Goal: Information Seeking & Learning: Learn about a topic

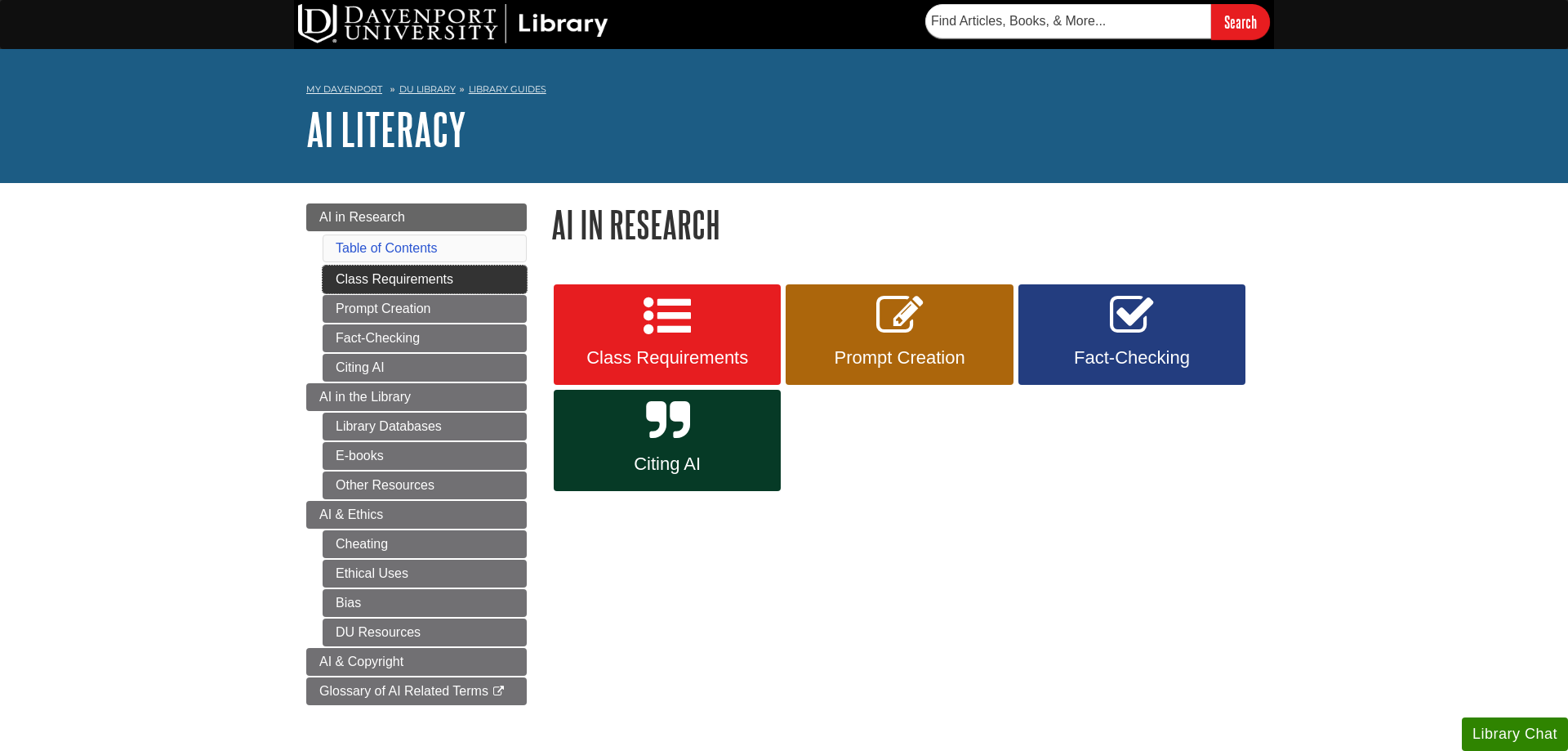
click at [352, 273] on link "Class Requirements" at bounding box center [425, 280] width 204 height 28
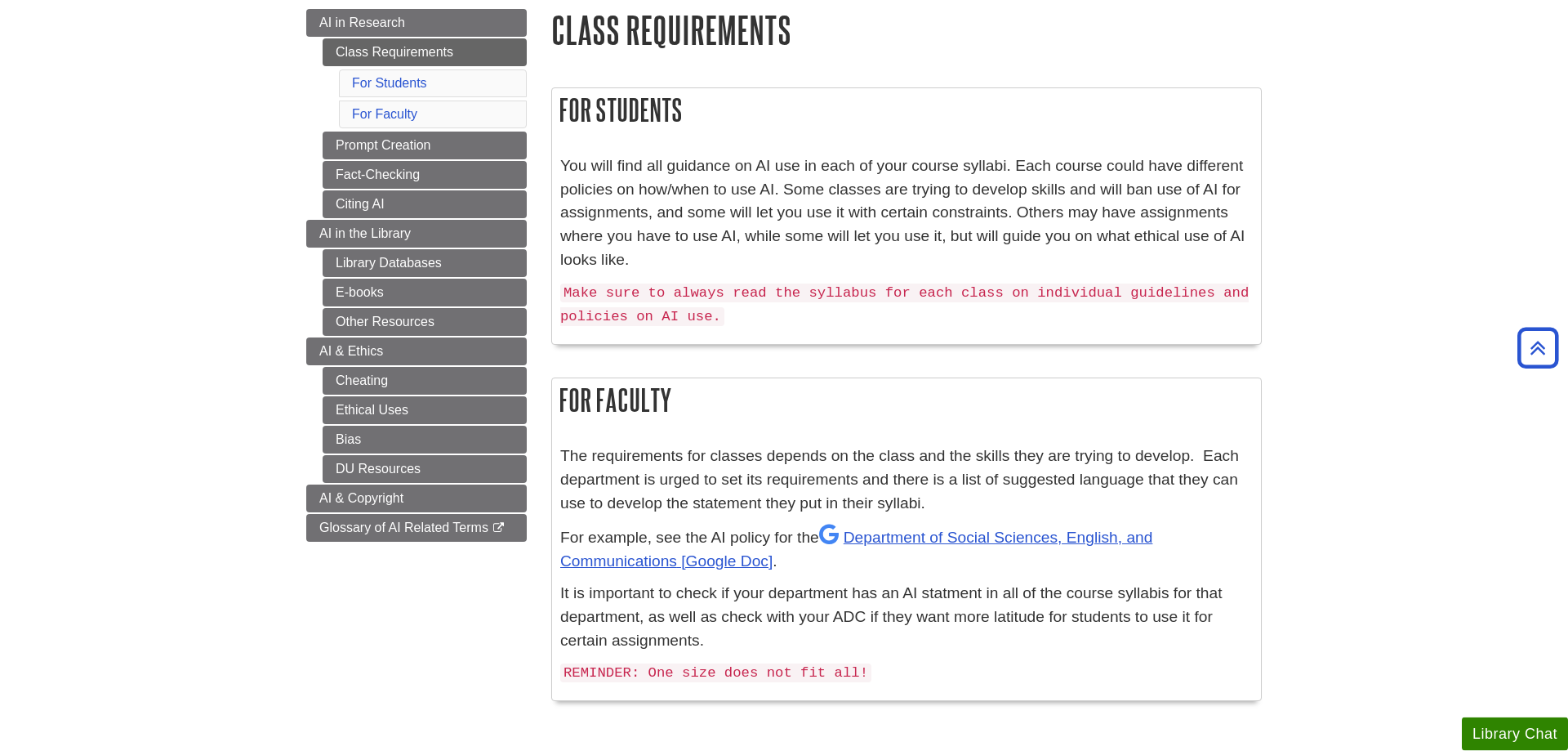
scroll to position [166, 0]
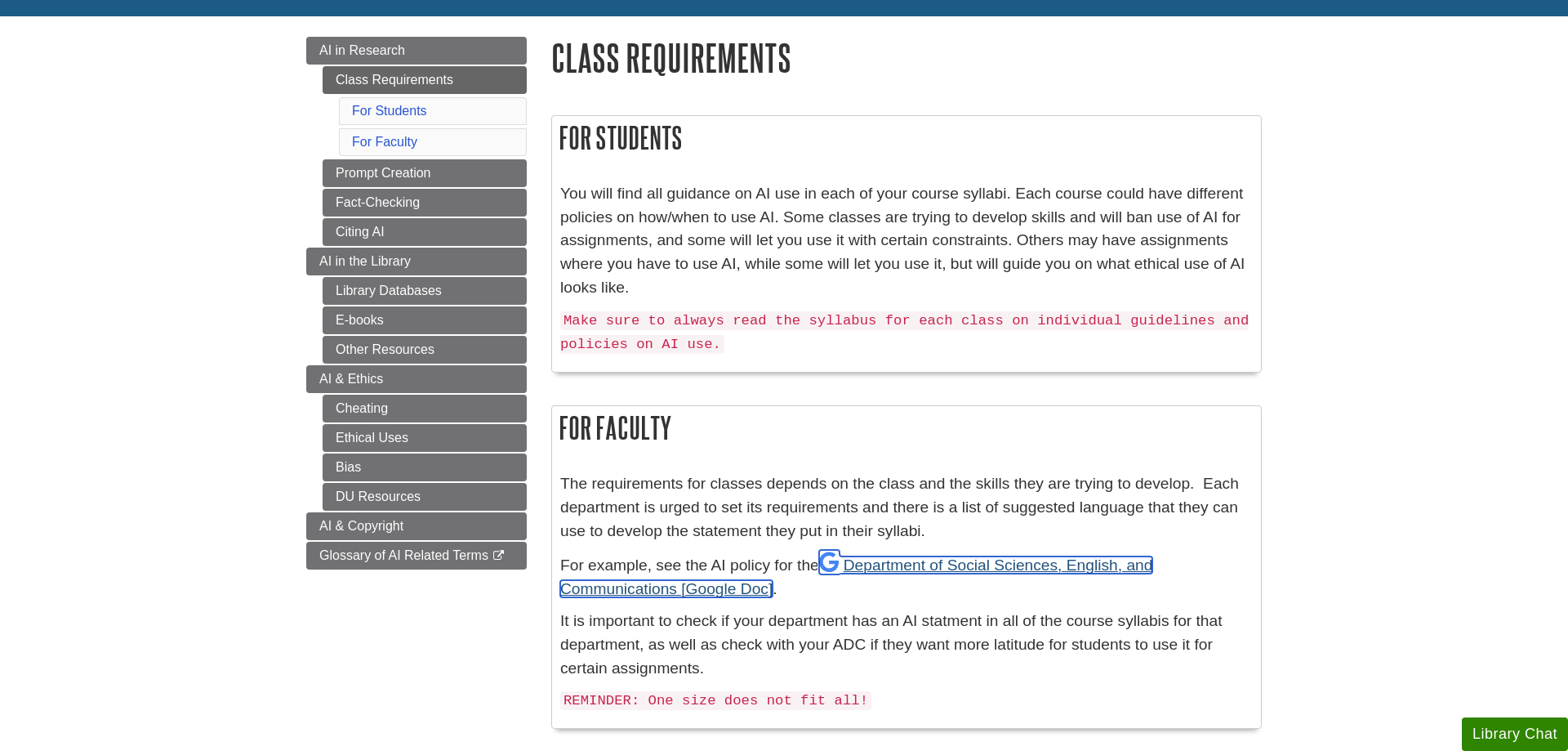
click at [1120, 561] on link "Department of Social Sciences, English, and Communications" at bounding box center [856, 576] width 592 height 41
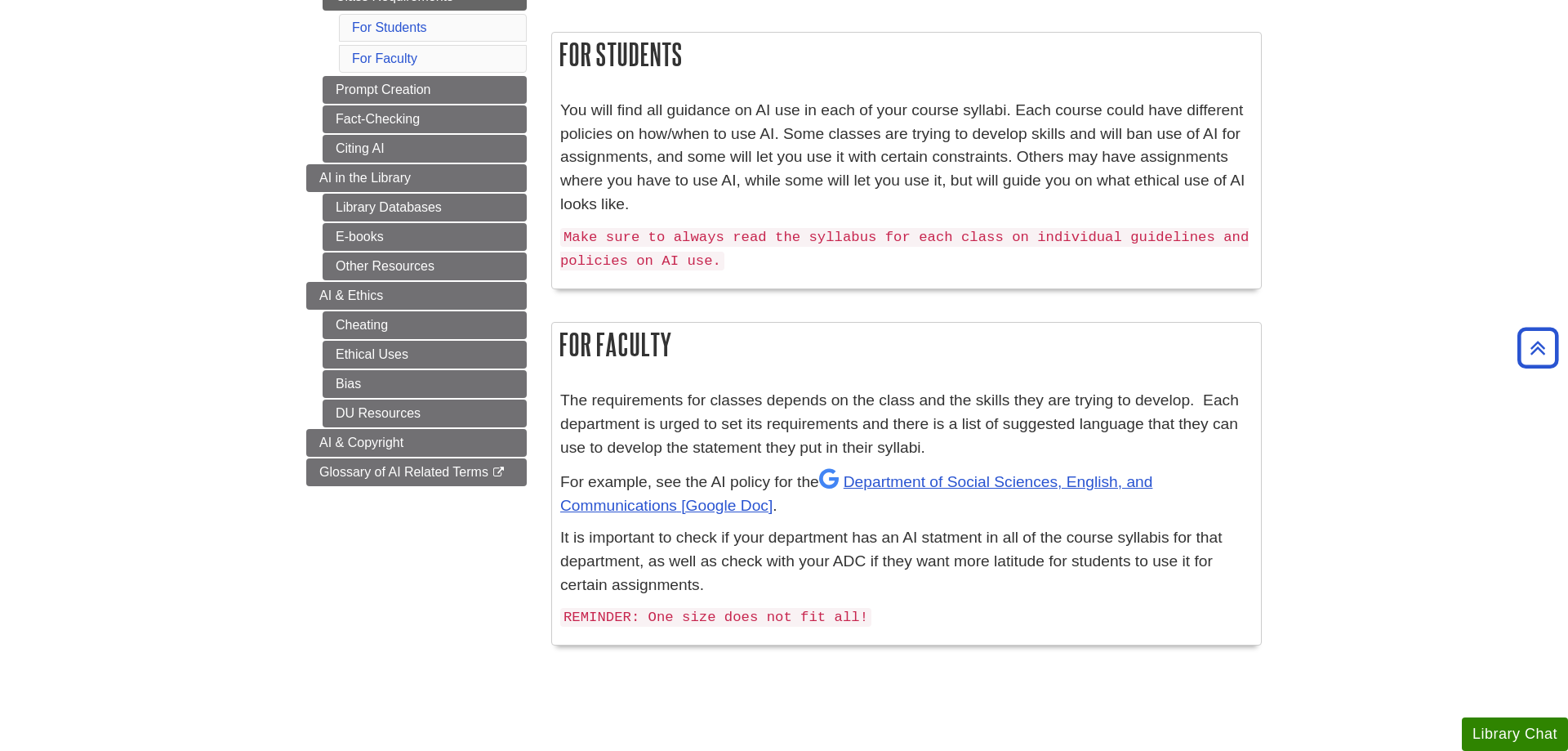
scroll to position [83, 0]
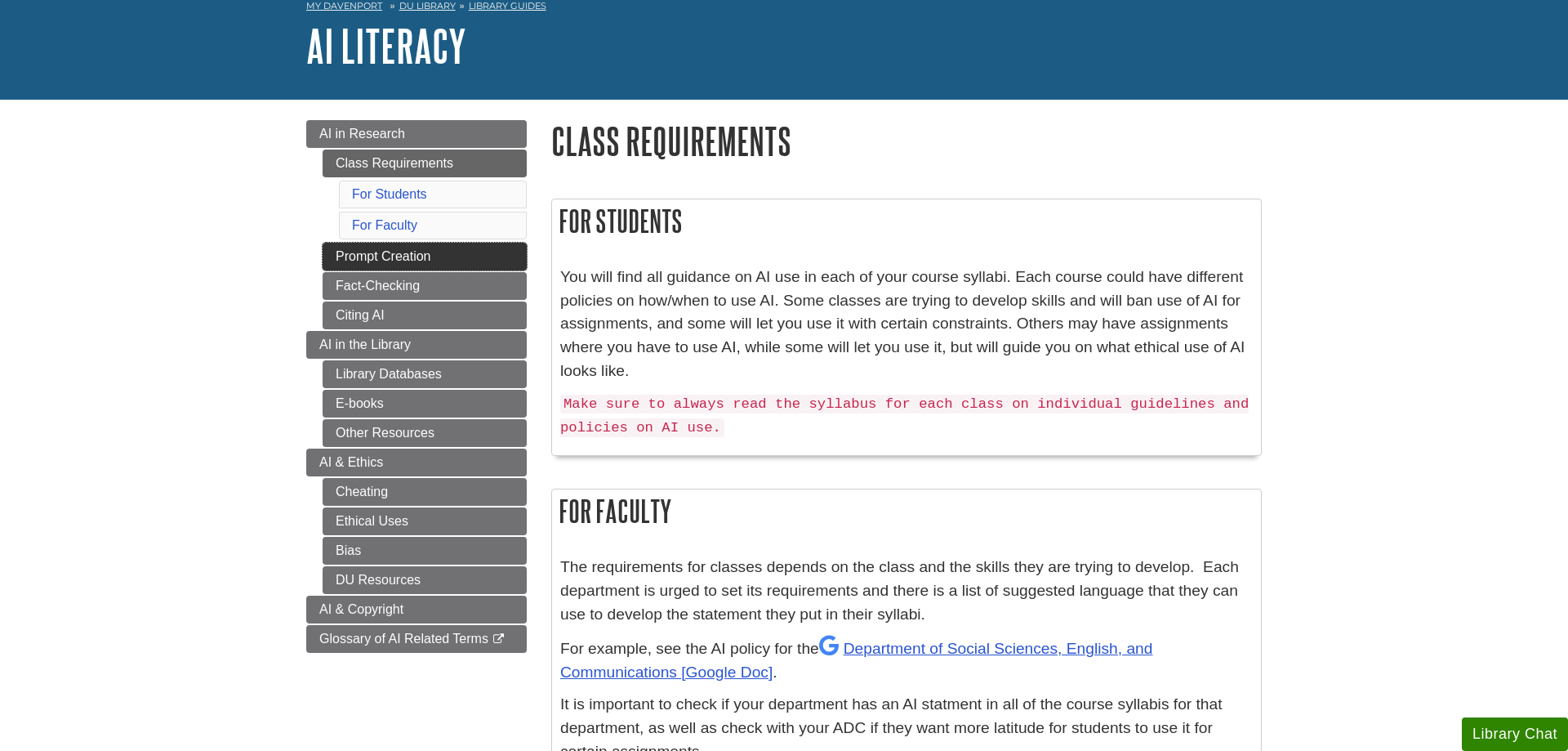
click at [365, 249] on link "Prompt Creation" at bounding box center [425, 256] width 204 height 28
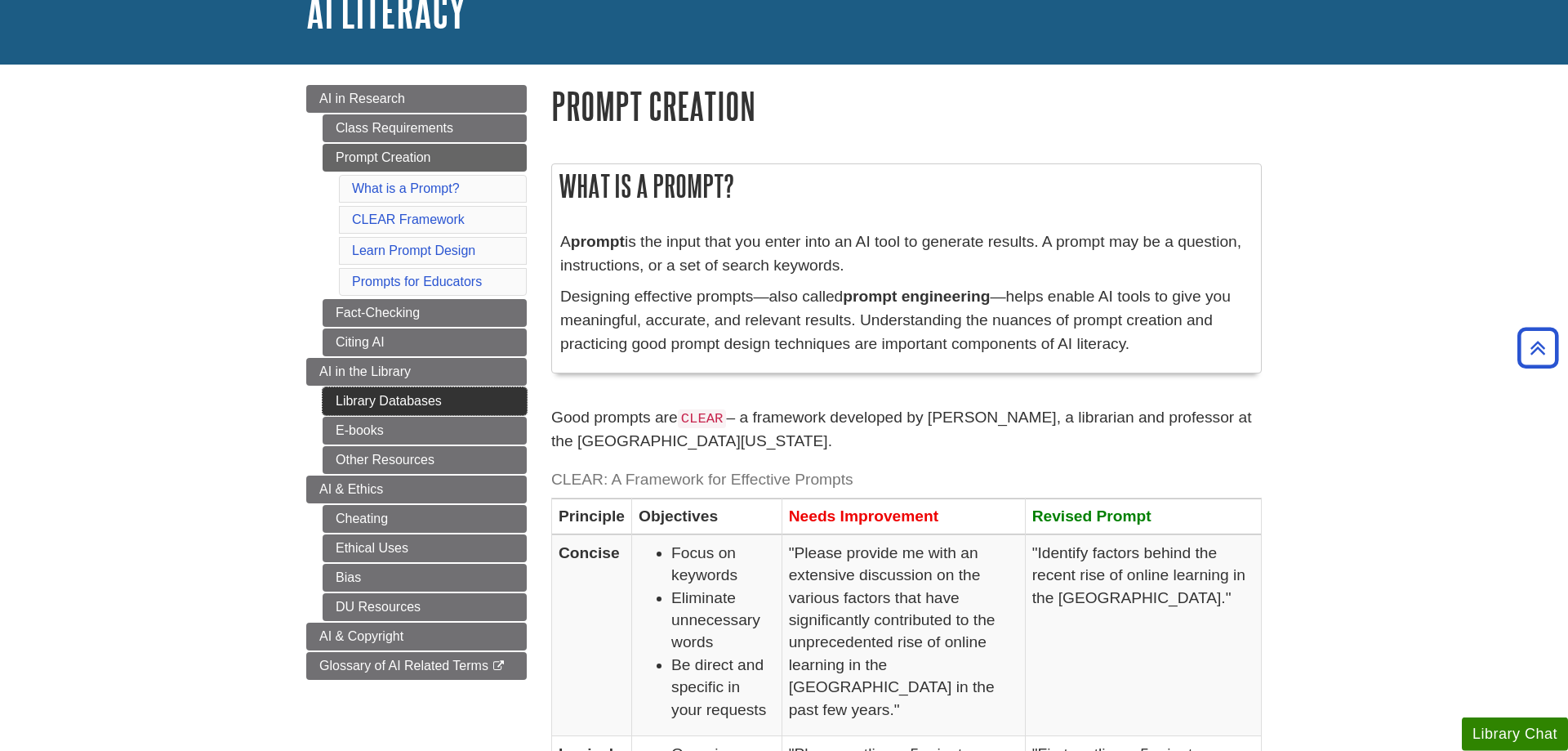
scroll to position [83, 0]
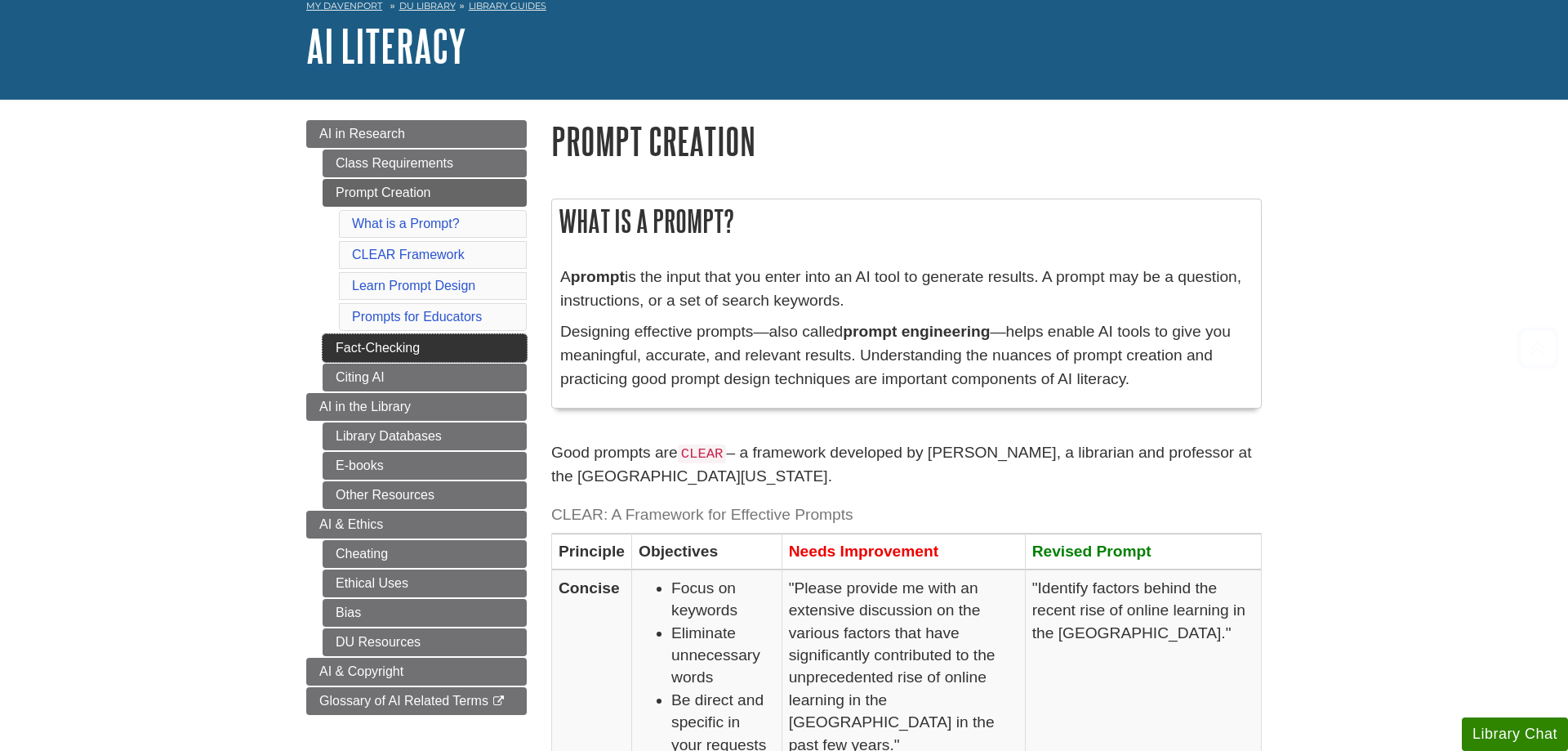
click at [425, 349] on link "Fact-Checking" at bounding box center [425, 348] width 204 height 28
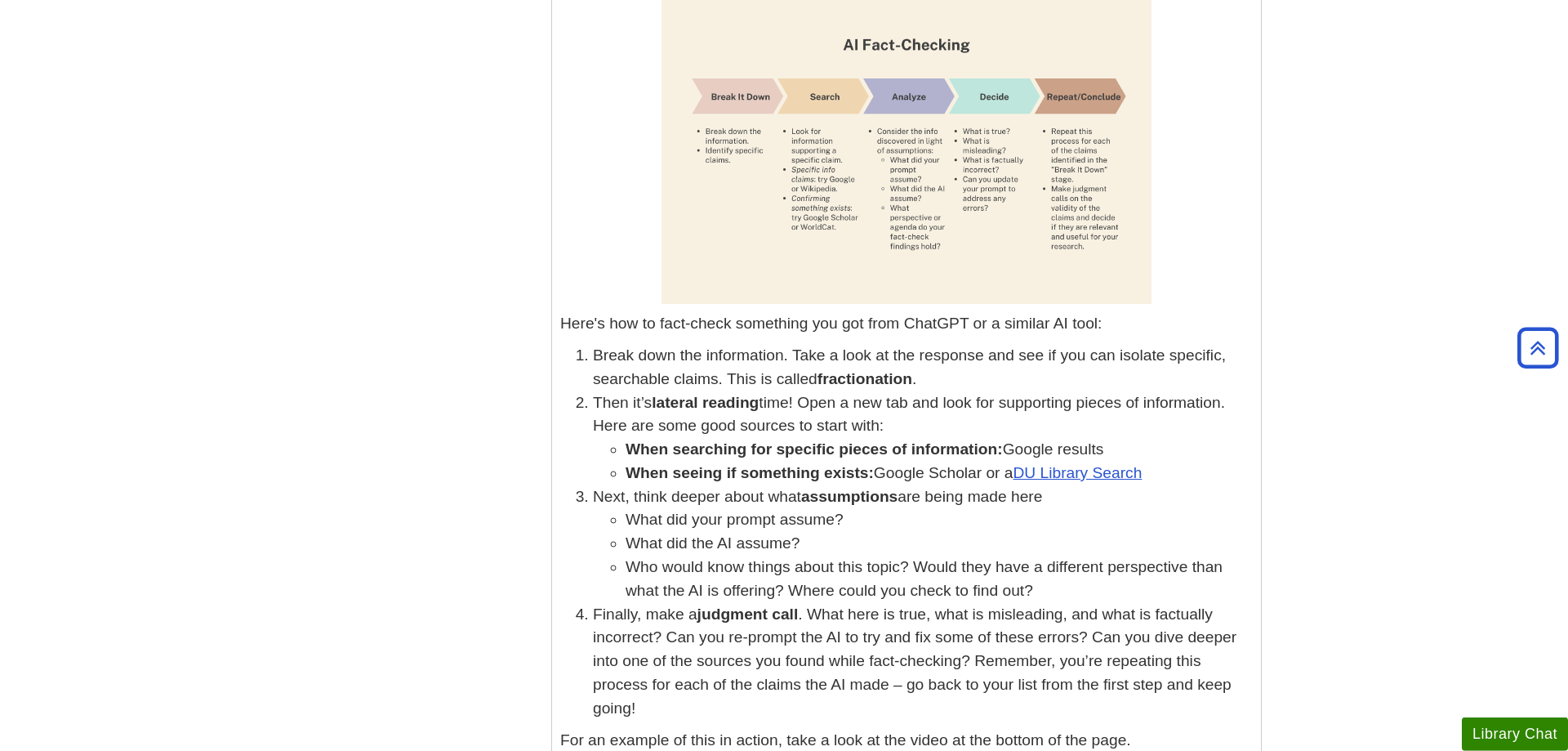
scroll to position [2000, 0]
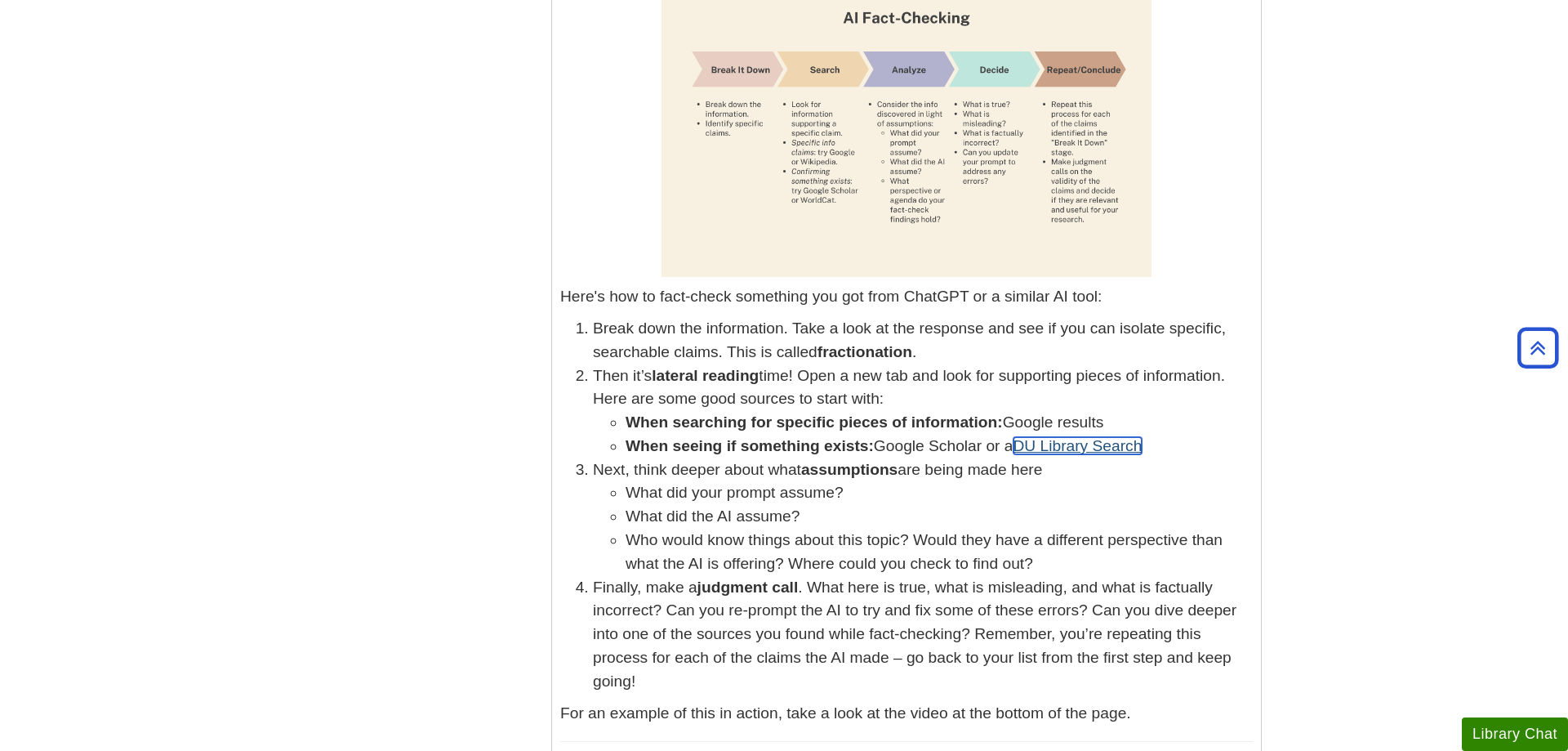
click at [1117, 437] on link "DU Library Search" at bounding box center [1078, 446] width 129 height 17
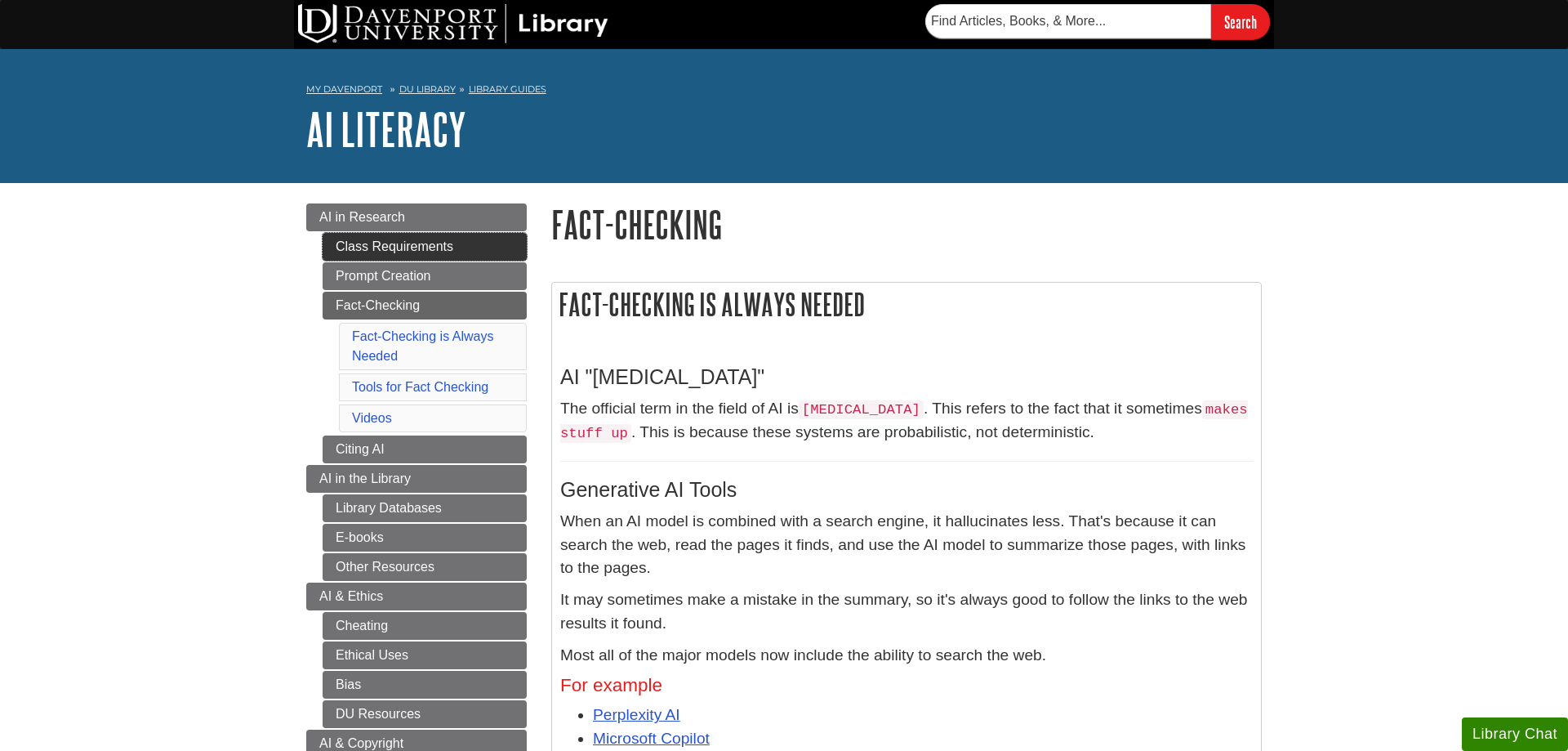
click at [443, 242] on link "Class Requirements" at bounding box center [425, 247] width 204 height 28
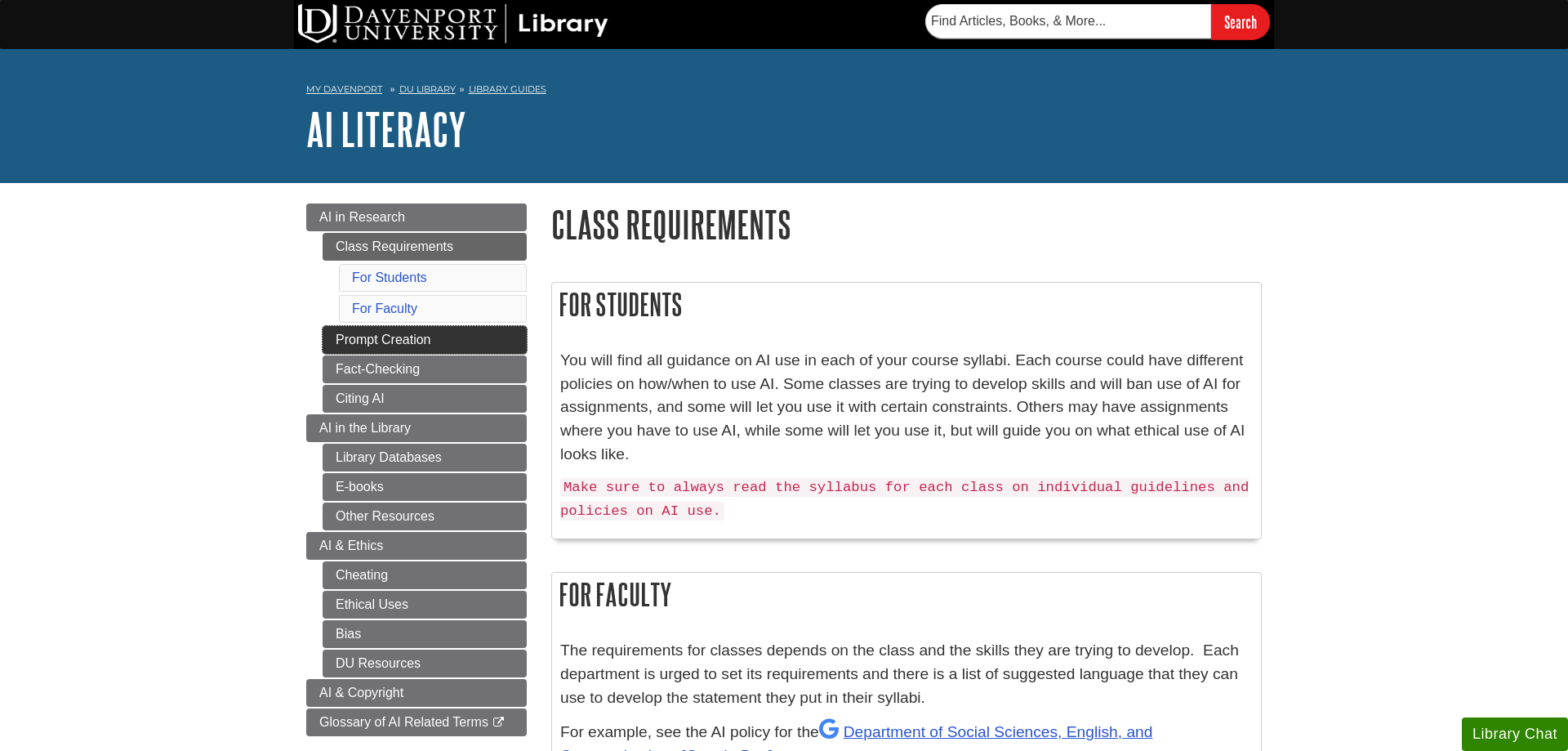
click at [350, 340] on link "Prompt Creation" at bounding box center [425, 340] width 204 height 28
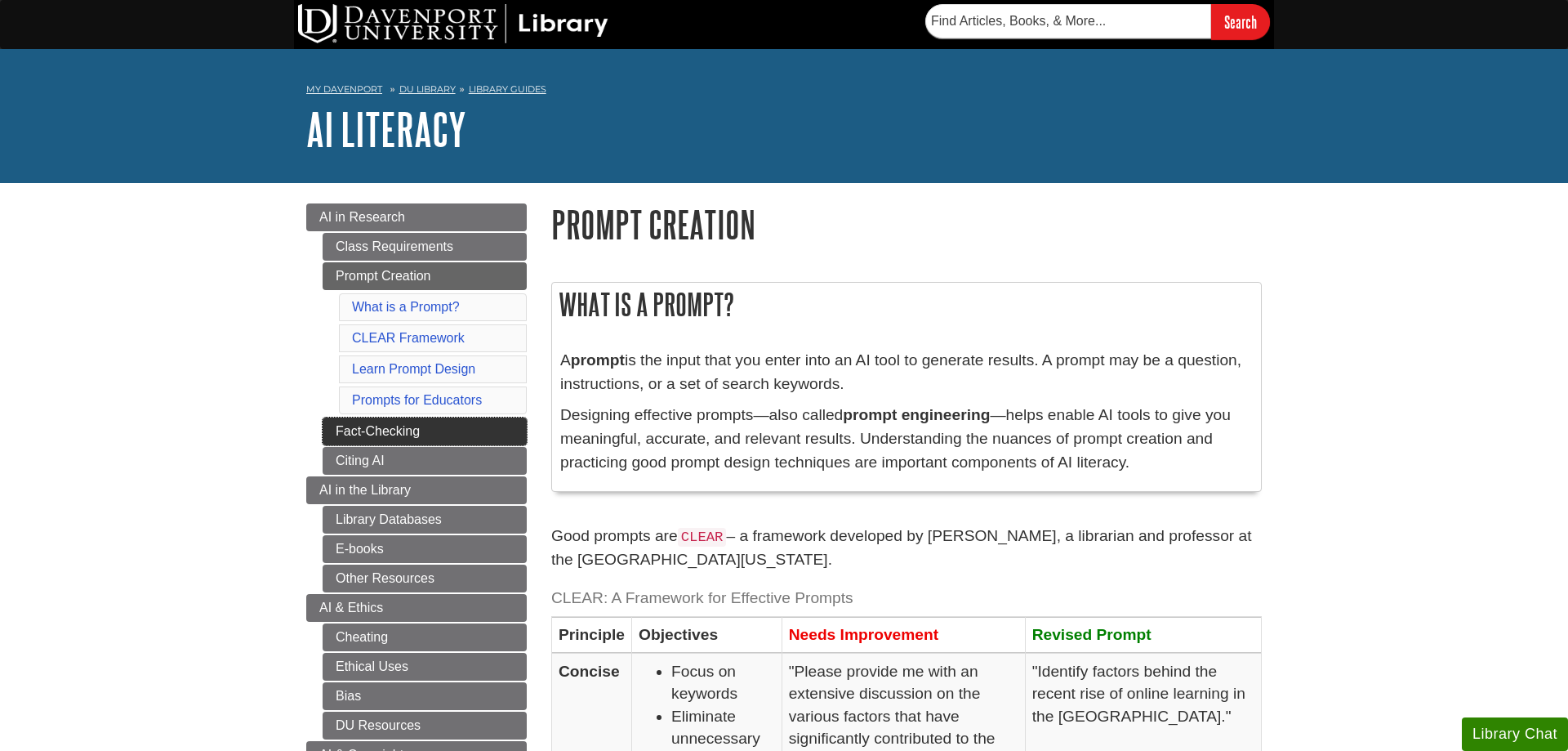
click at [343, 440] on link "Fact-Checking" at bounding box center [425, 431] width 204 height 28
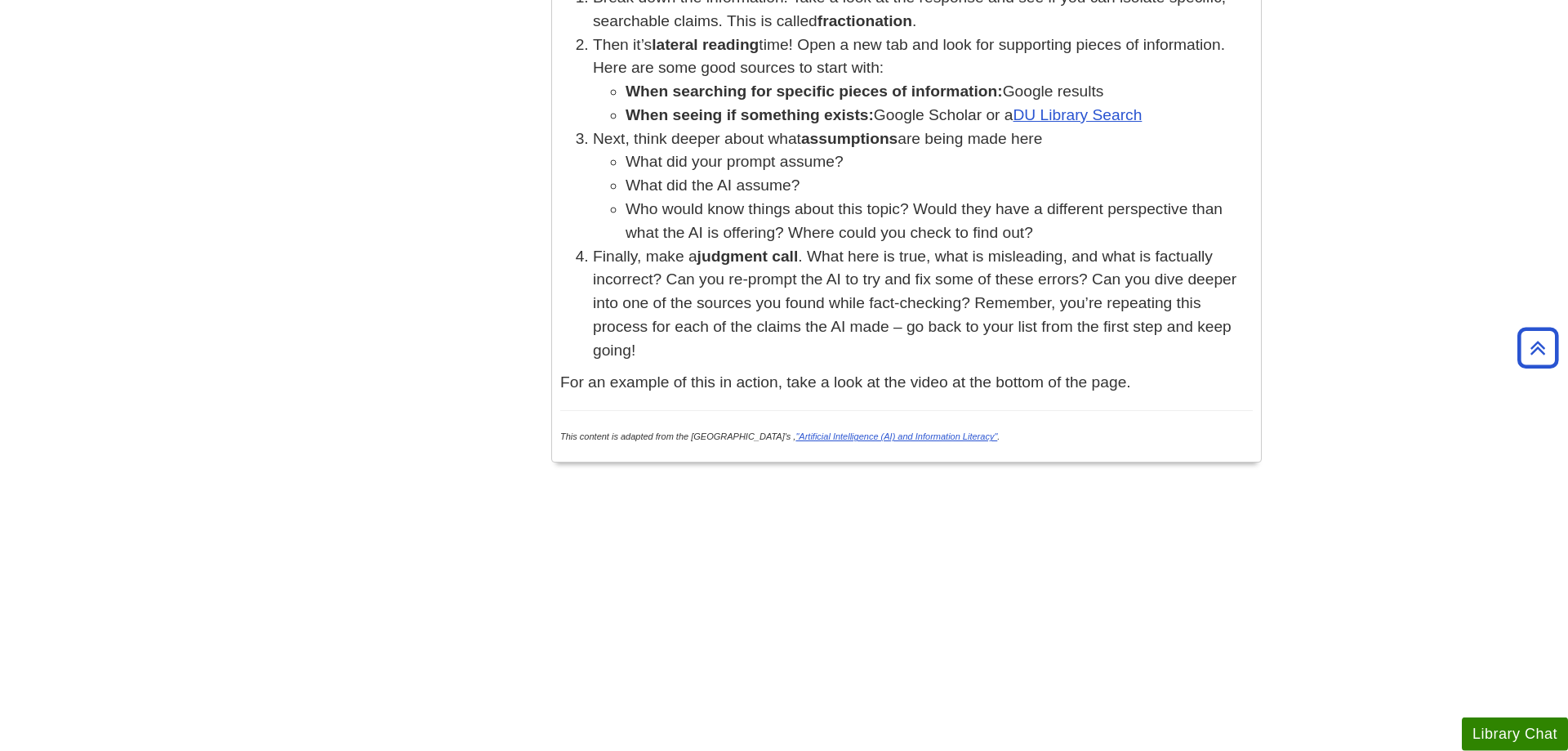
scroll to position [2334, 0]
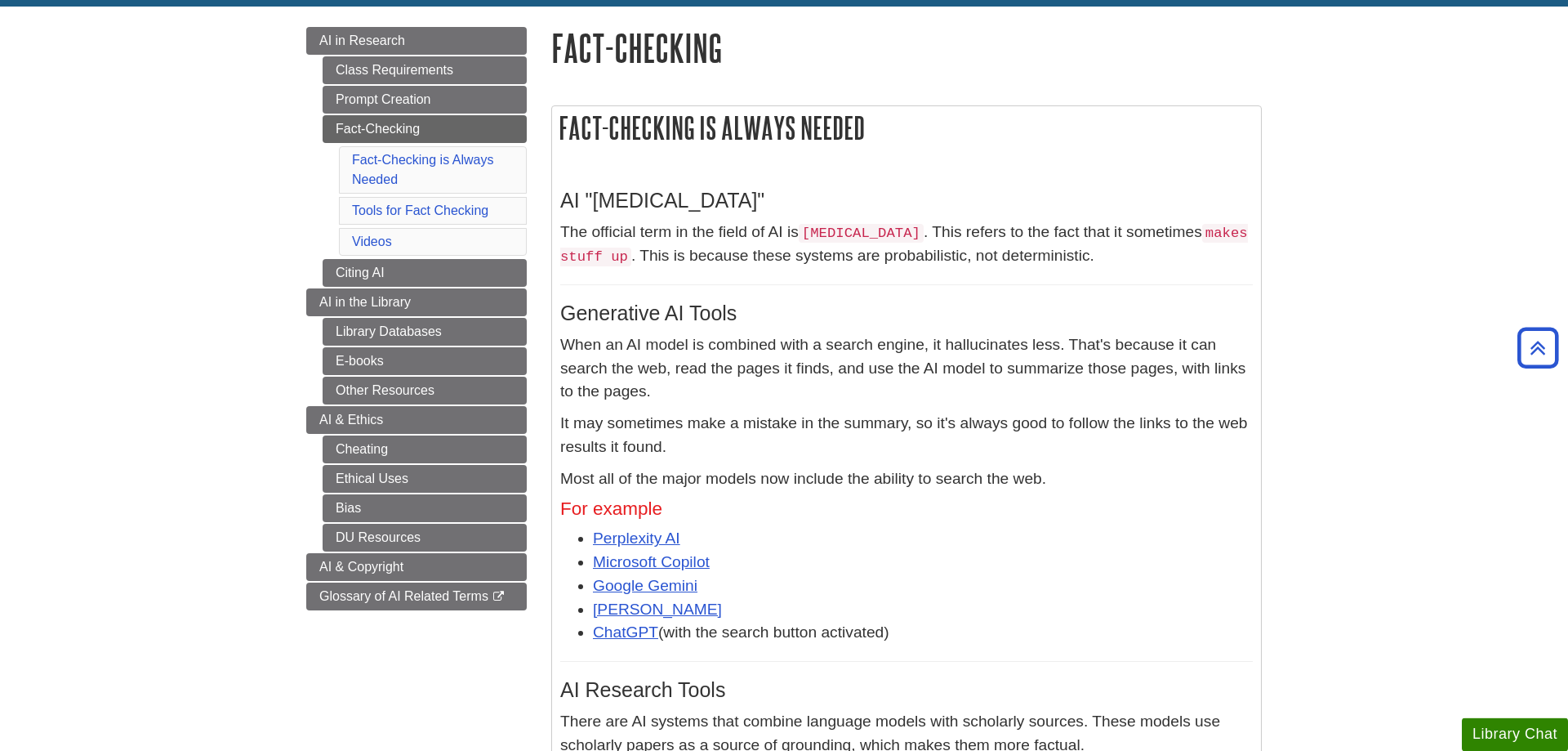
scroll to position [166, 0]
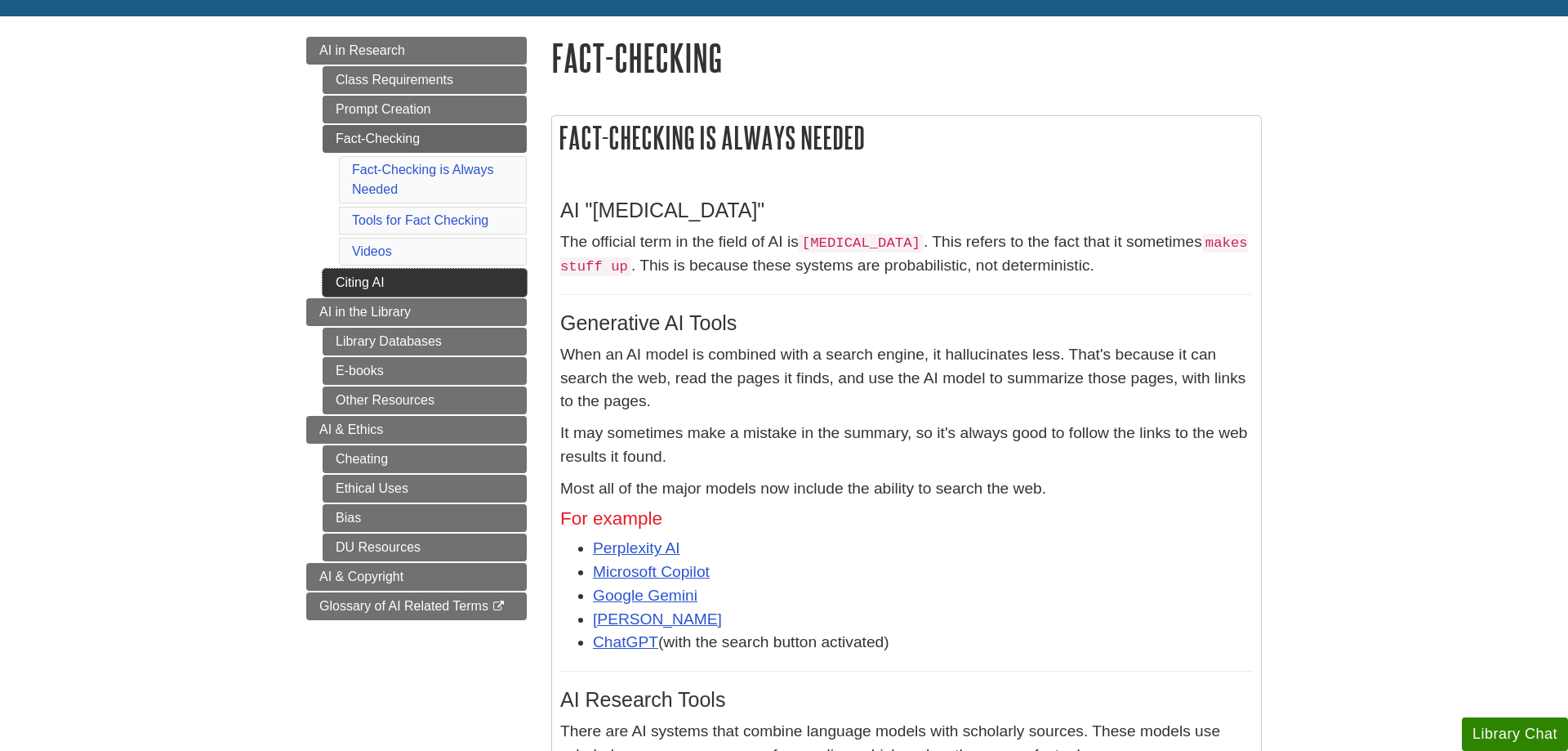
click at [349, 292] on link "Citing AI" at bounding box center [425, 282] width 204 height 28
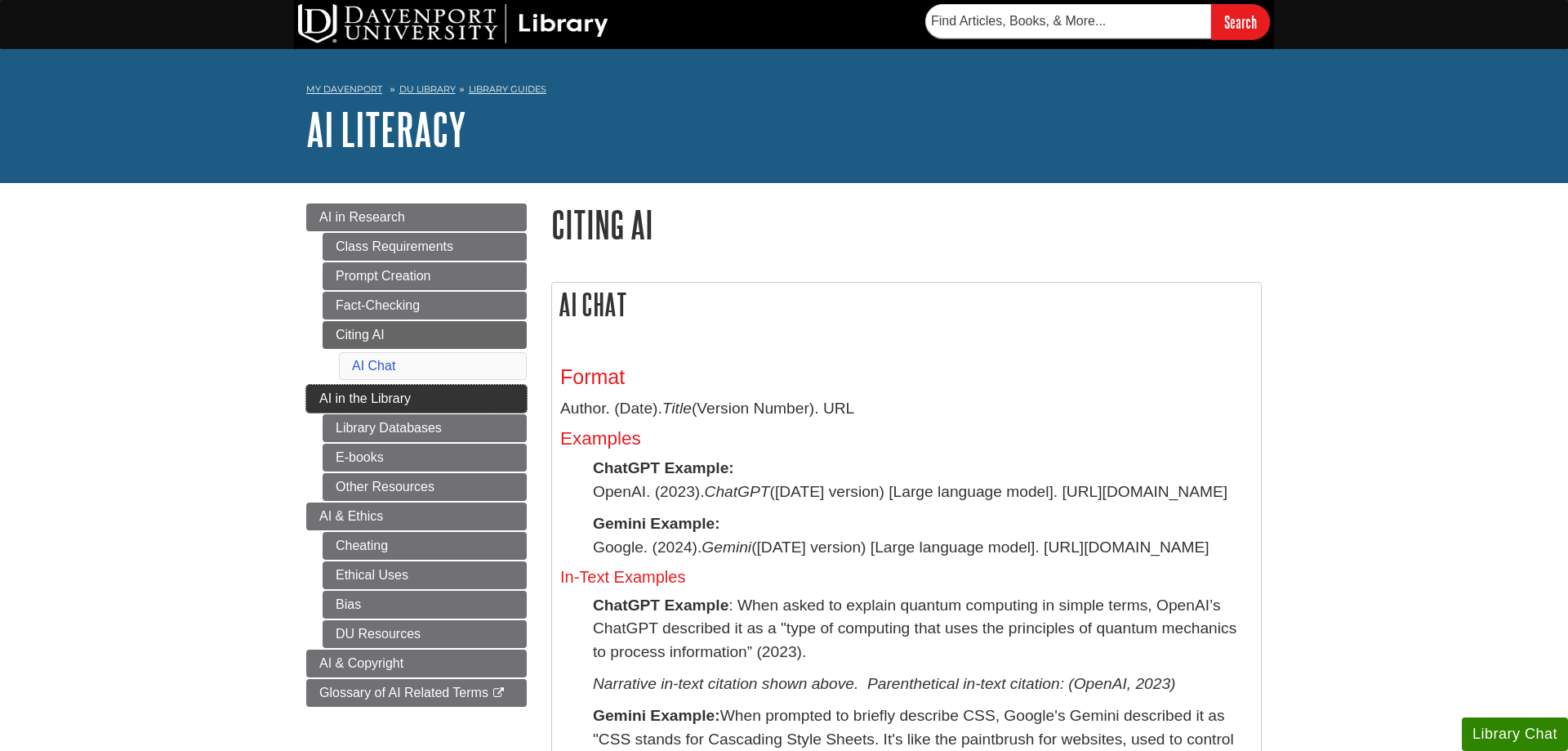
click at [339, 410] on link "AI in the Library" at bounding box center [416, 398] width 221 height 28
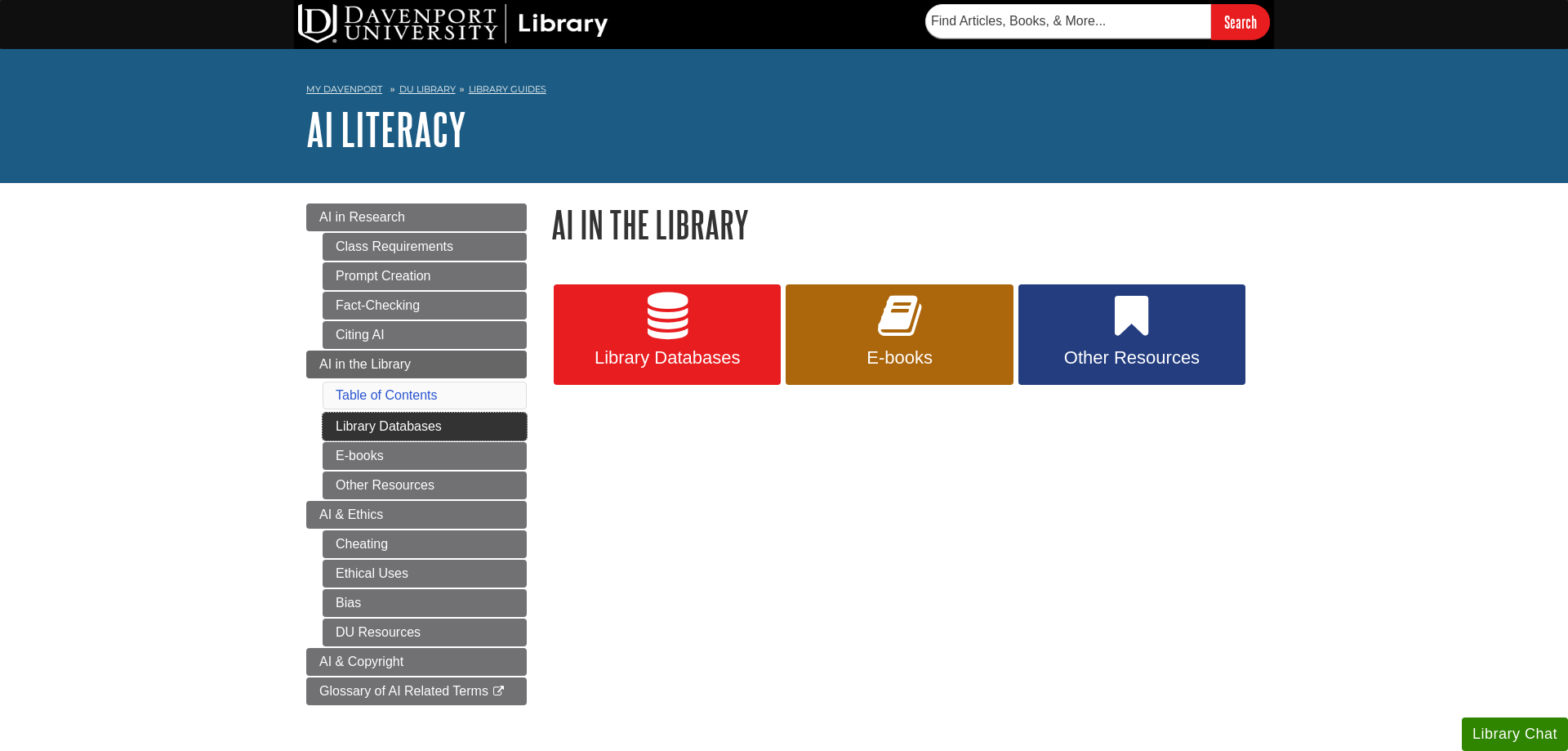
click at [359, 419] on link "Library Databases" at bounding box center [425, 426] width 204 height 28
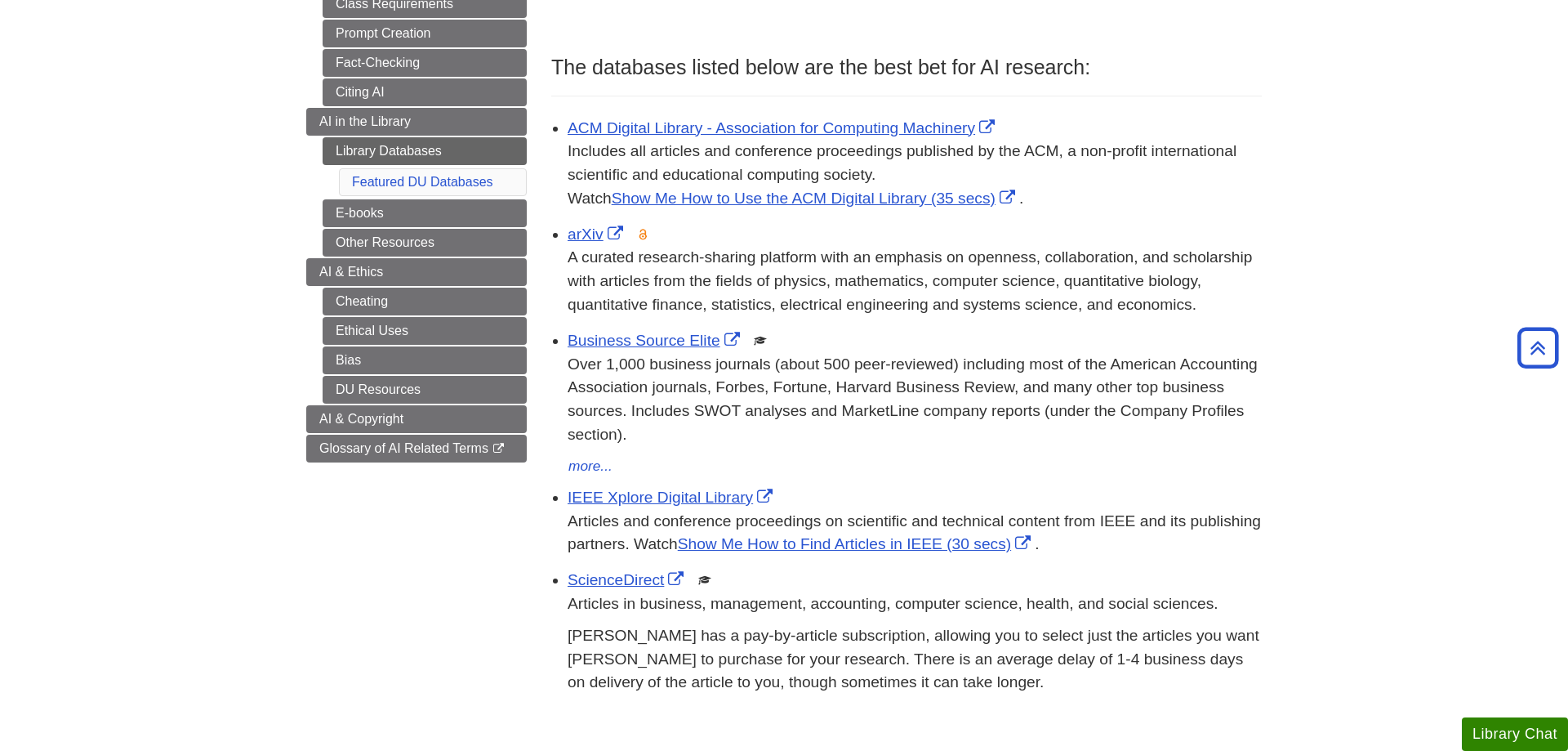
scroll to position [159, 0]
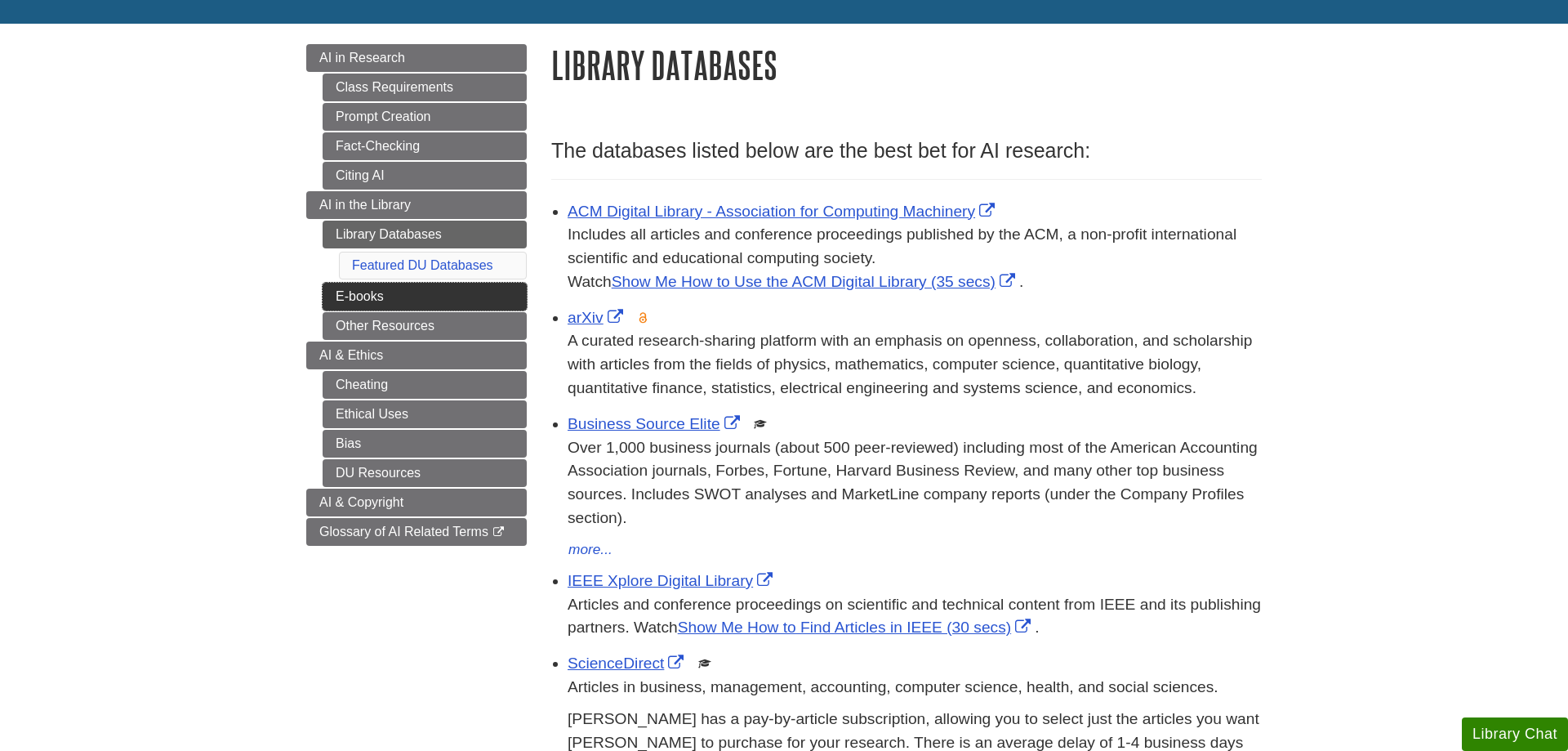
click at [353, 308] on link "E-books" at bounding box center [425, 296] width 204 height 28
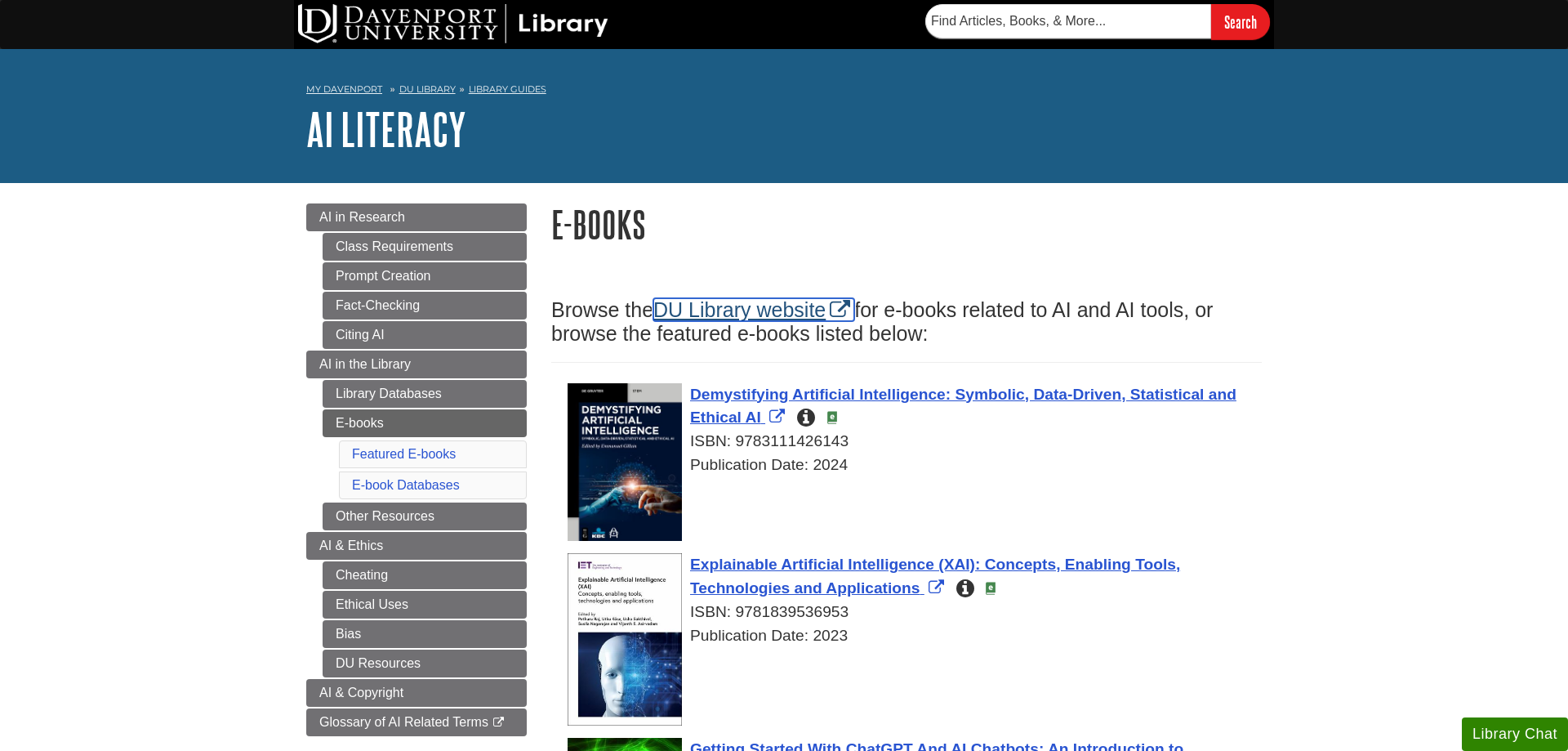
click at [758, 301] on link "DU Library website" at bounding box center [754, 309] width 201 height 23
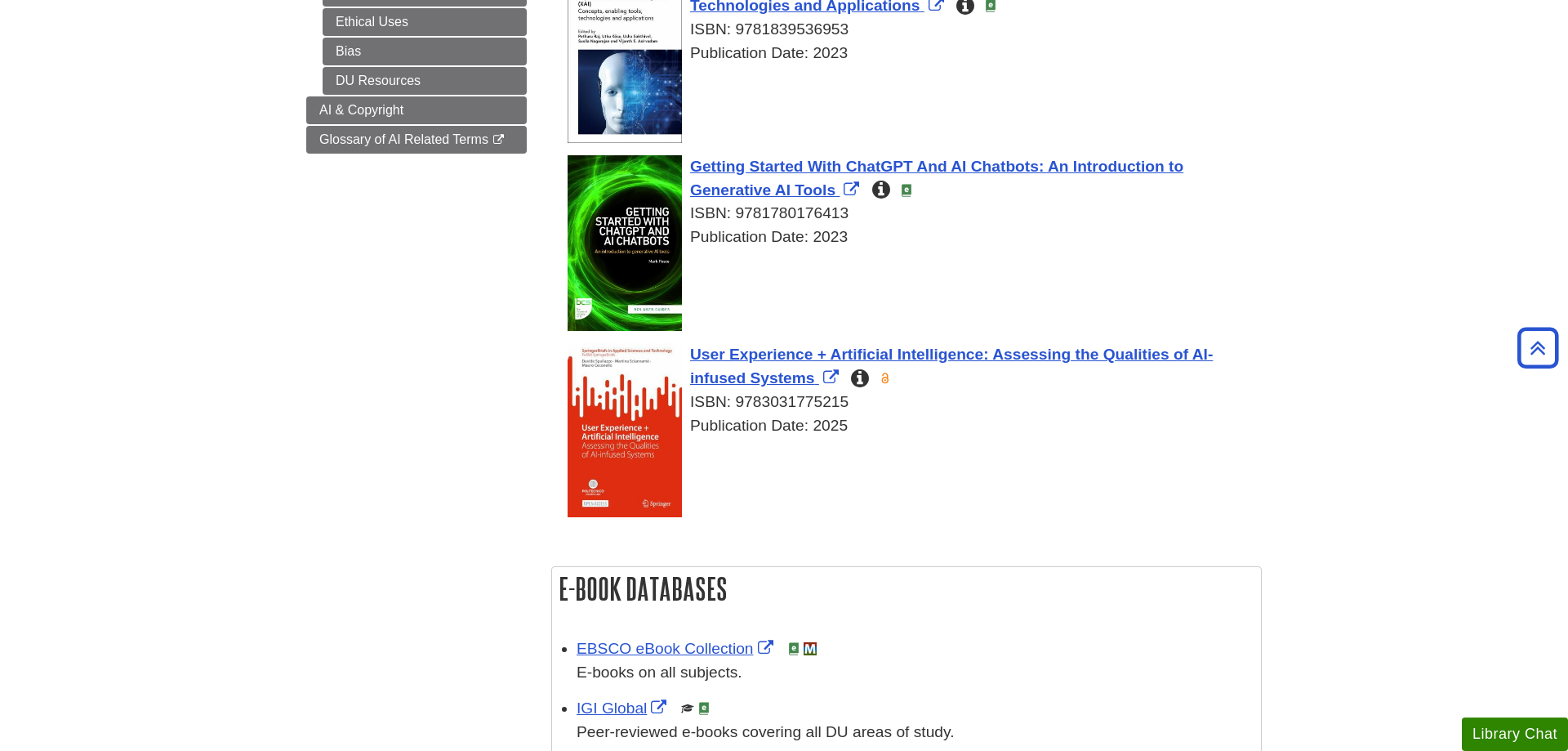
scroll to position [584, 0]
click at [866, 380] on icon "This open access book addresses the thriving trend of embedding artificial inte…" at bounding box center [860, 378] width 18 height 16
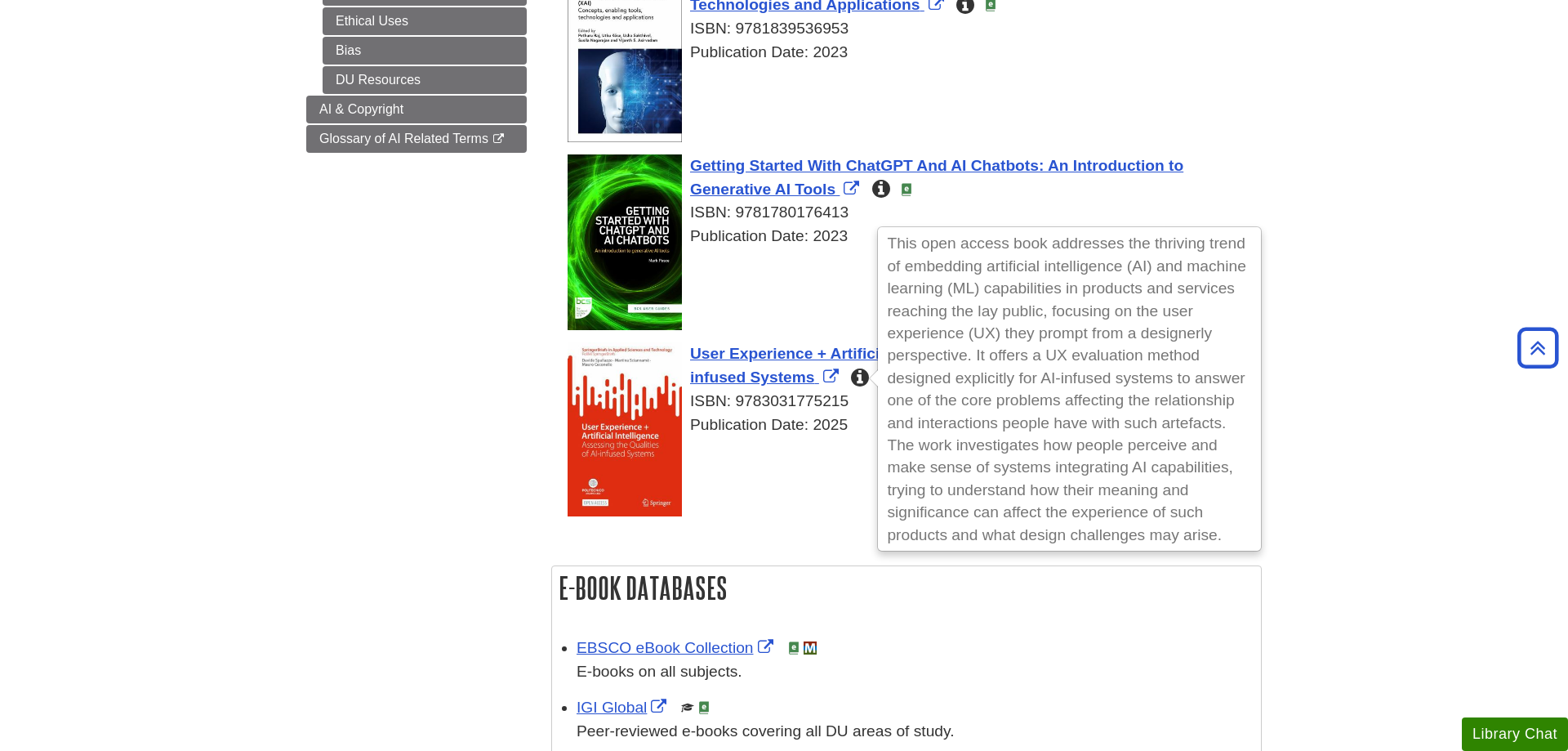
click at [866, 380] on icon "This open access book addresses the thriving trend of embedding artificial inte…" at bounding box center [860, 378] width 18 height 16
click at [1384, 389] on body "Skip to Main Content Search My Davenport DU Library Library Guides AI Literacy …" at bounding box center [784, 373] width 1568 height 1915
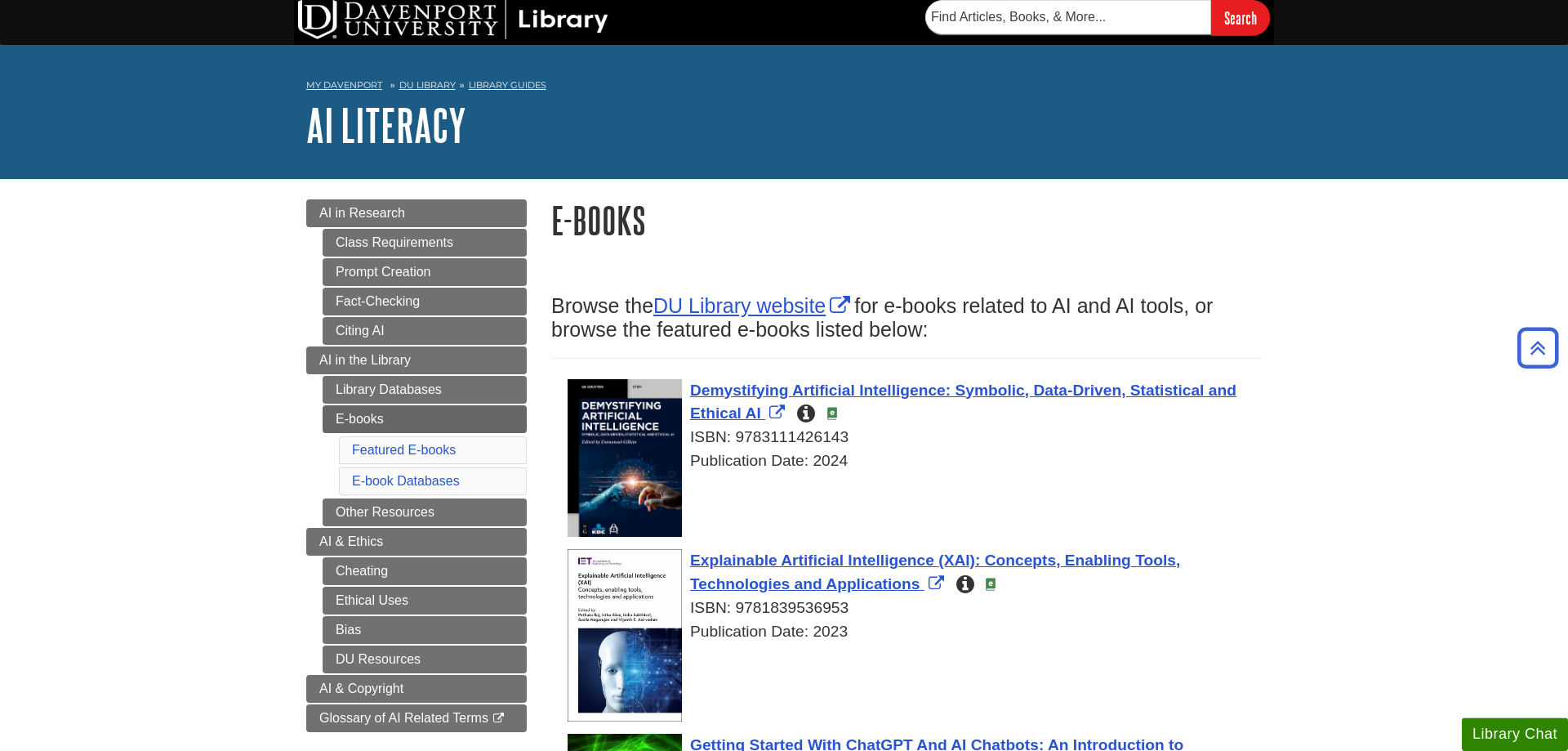
scroll to position [0, 0]
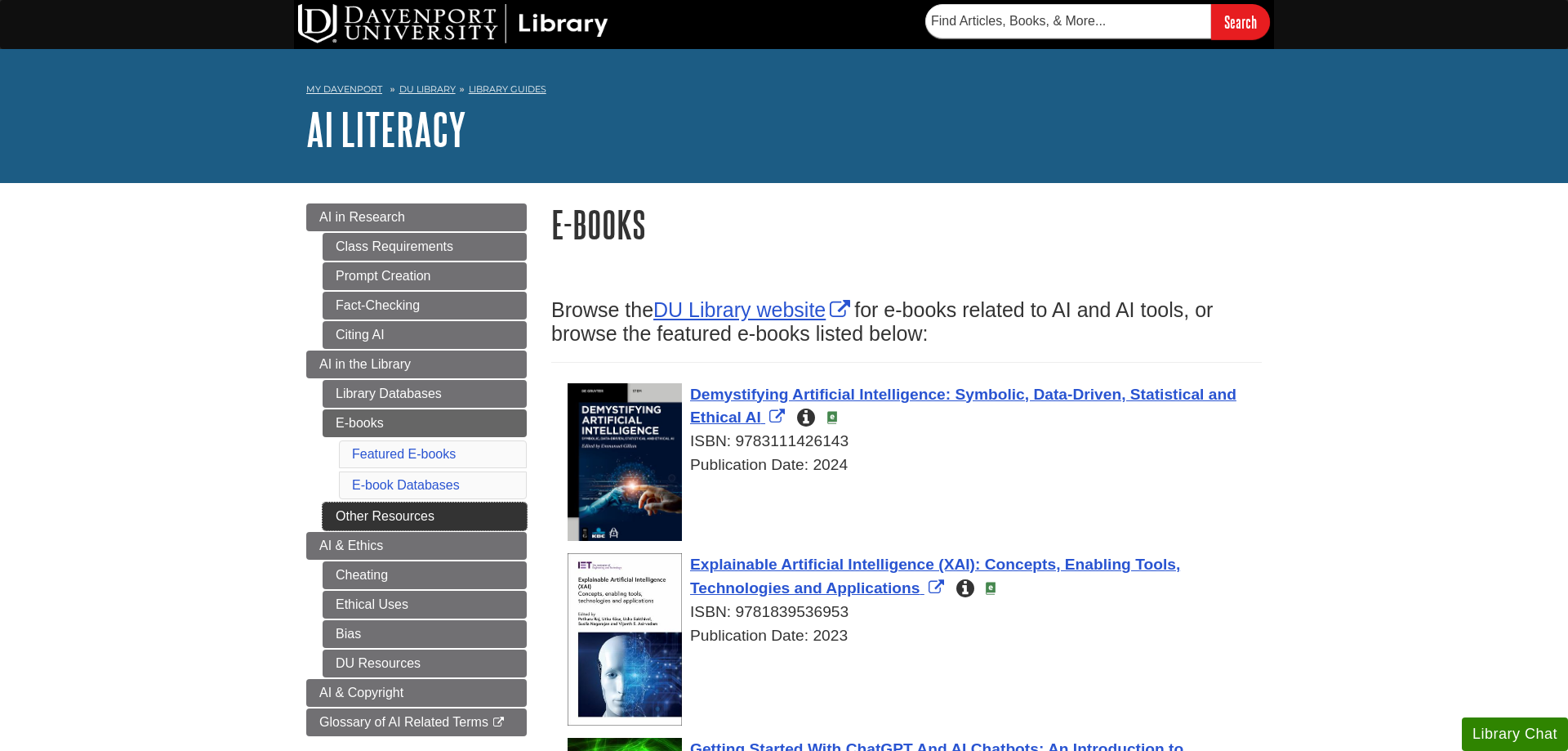
click at [363, 522] on link "Other Resources" at bounding box center [425, 516] width 204 height 28
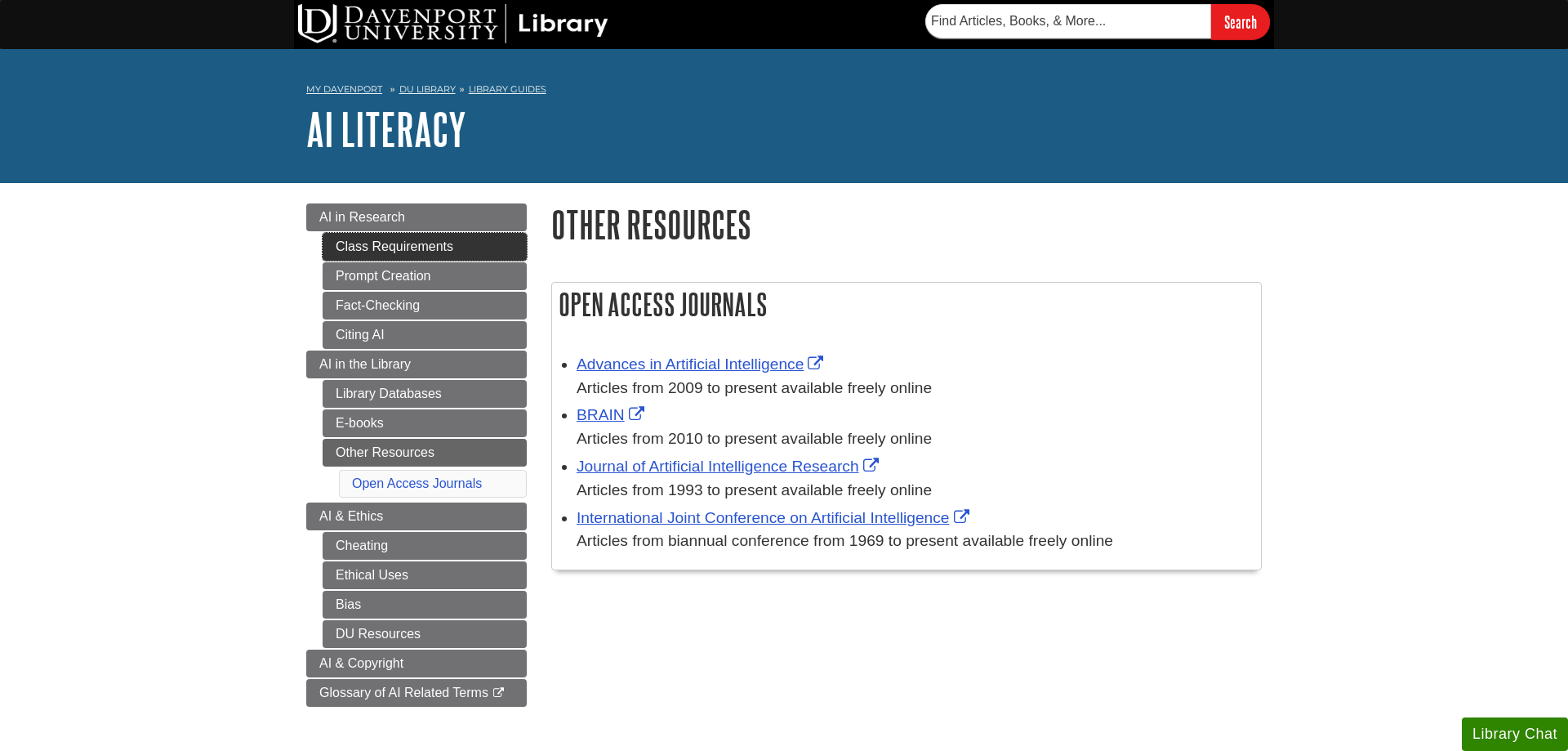
click at [338, 249] on link "Class Requirements" at bounding box center [425, 247] width 204 height 28
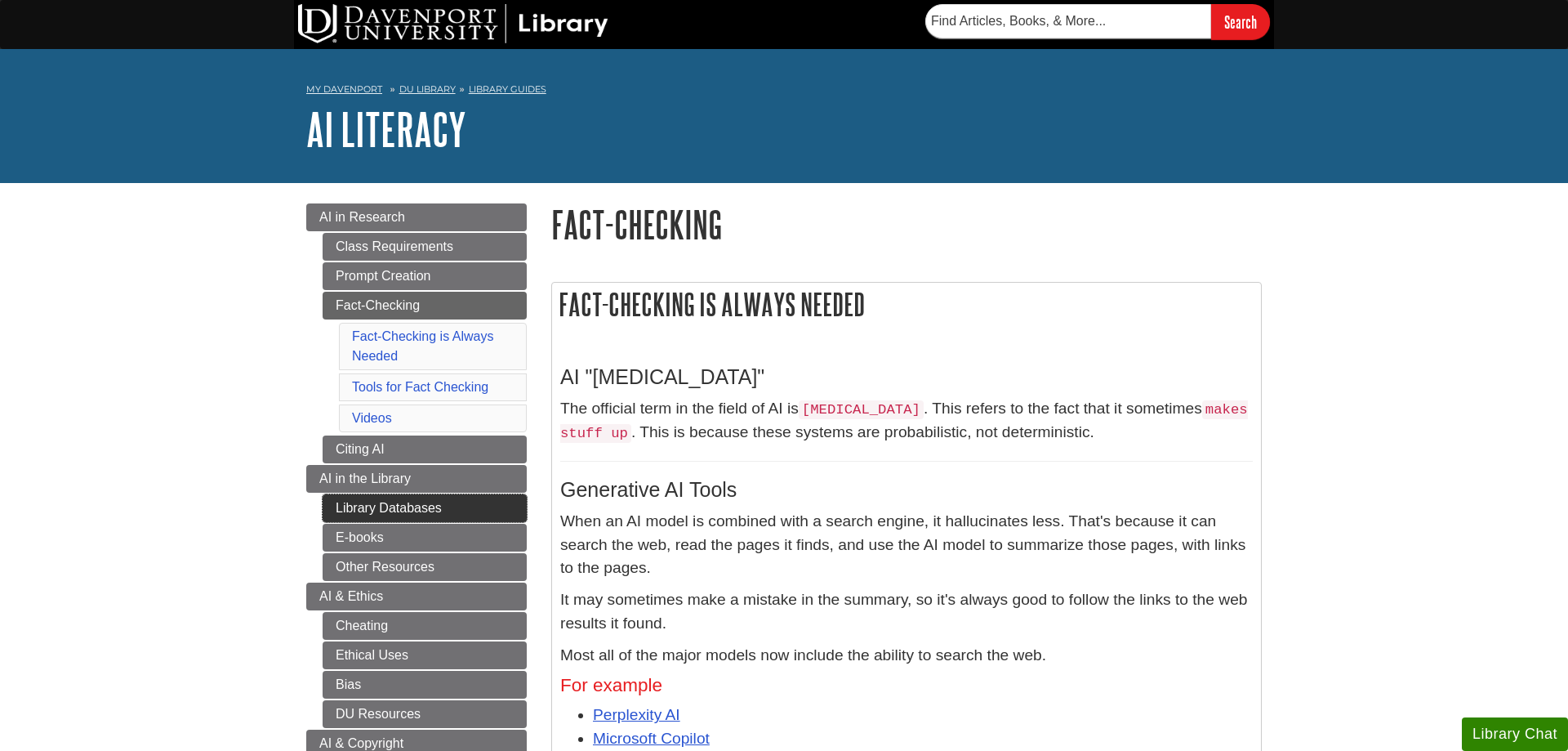
click at [343, 508] on link "Library Databases" at bounding box center [425, 508] width 204 height 28
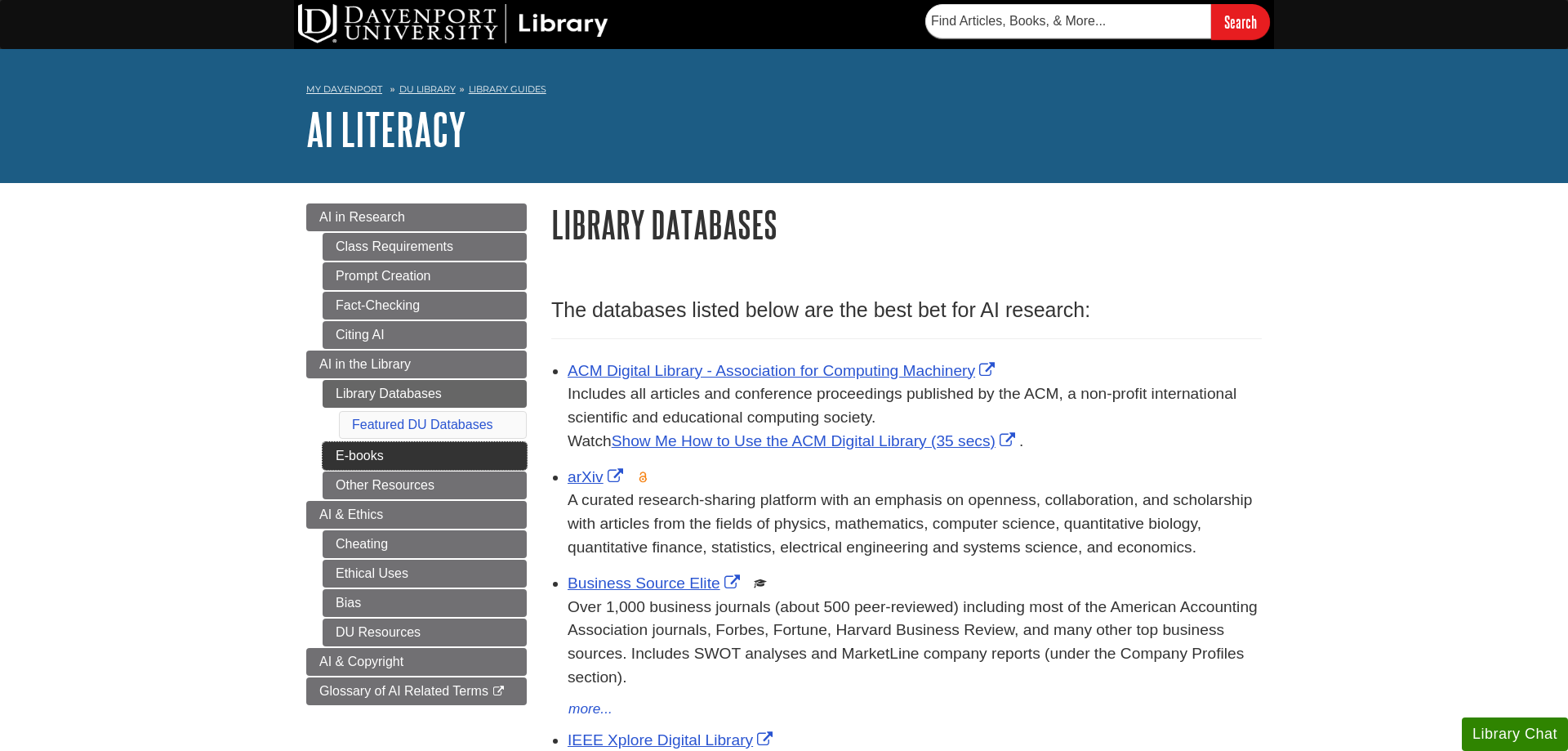
click at [437, 464] on link "E-books" at bounding box center [425, 456] width 204 height 28
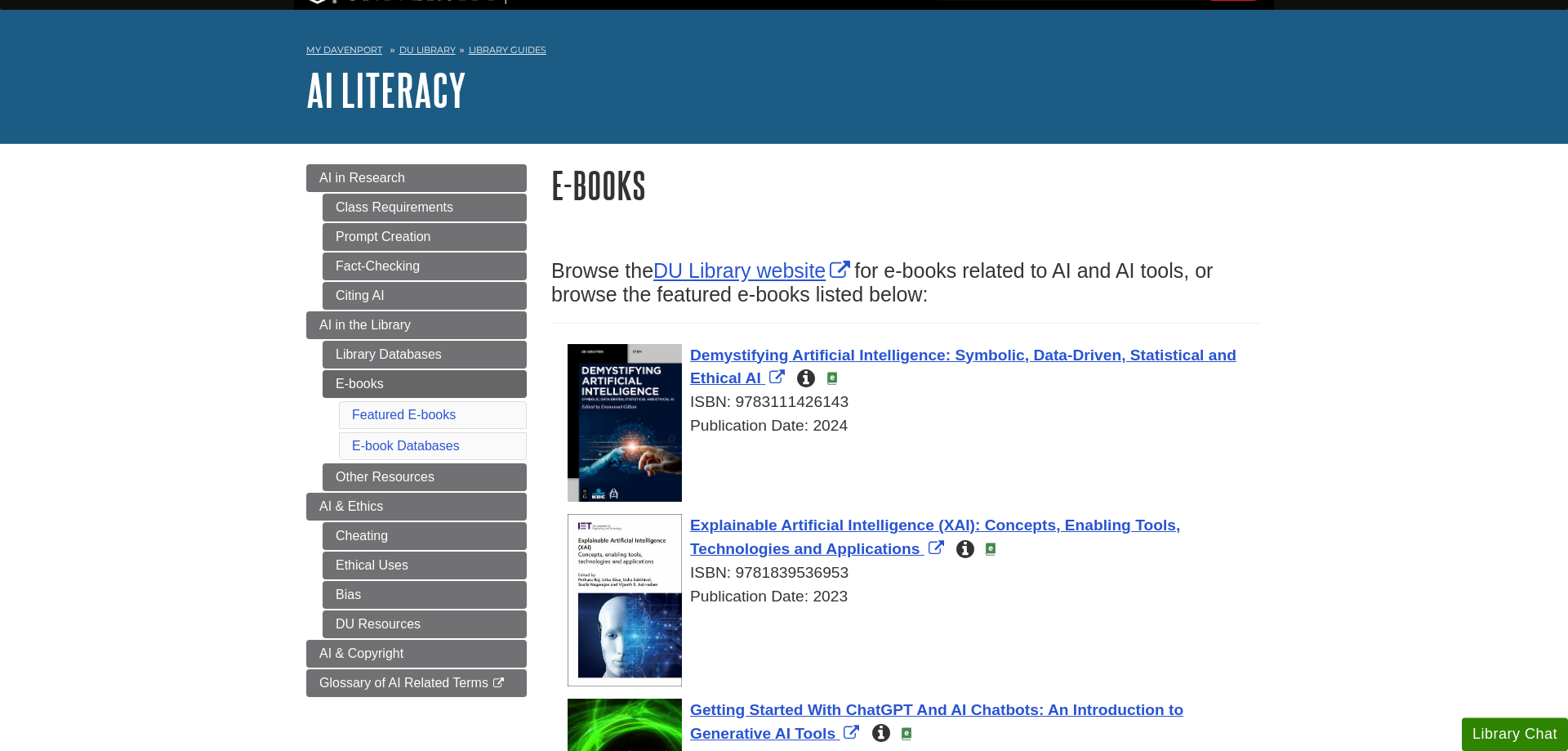
scroll to position [83, 0]
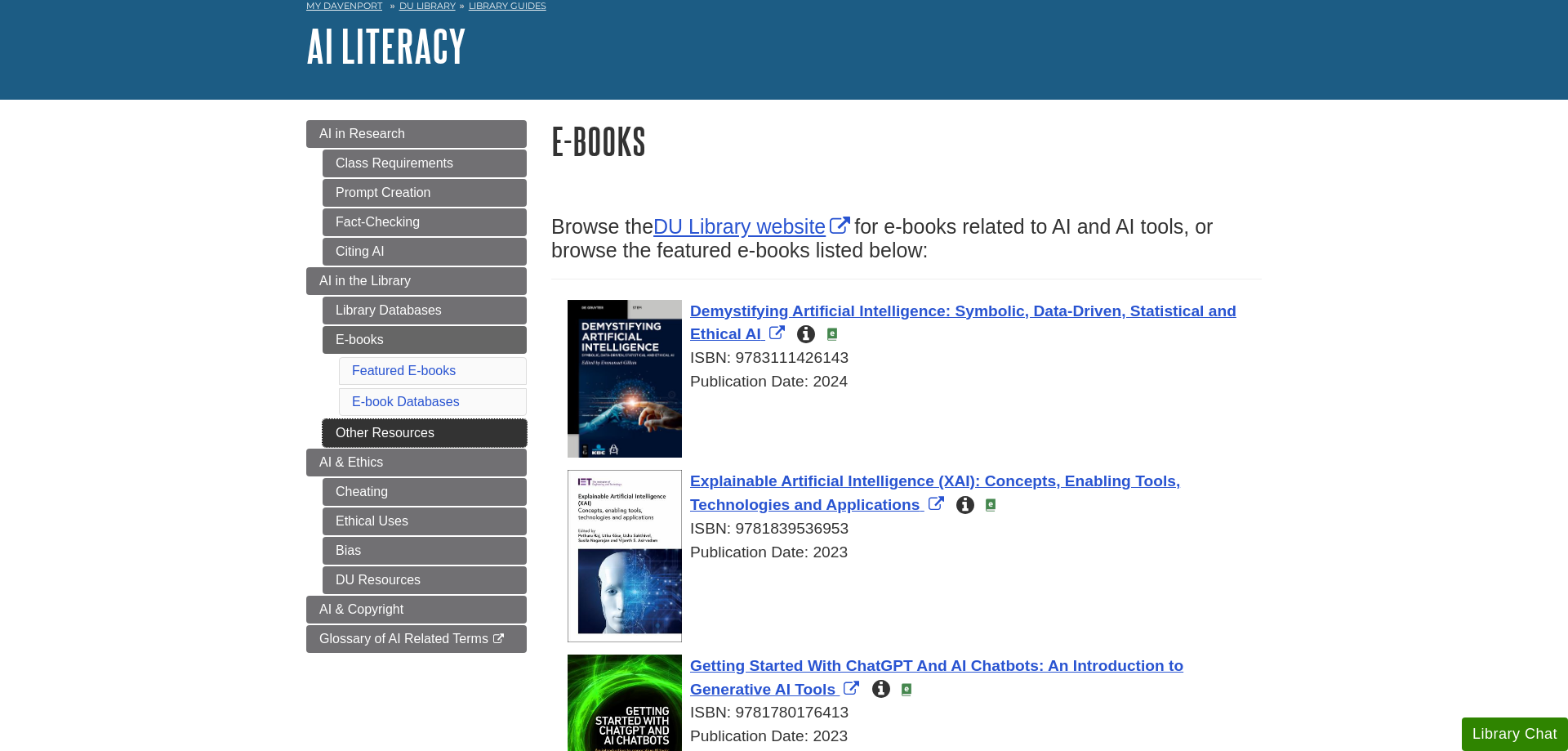
click at [487, 429] on link "Other Resources" at bounding box center [425, 433] width 204 height 28
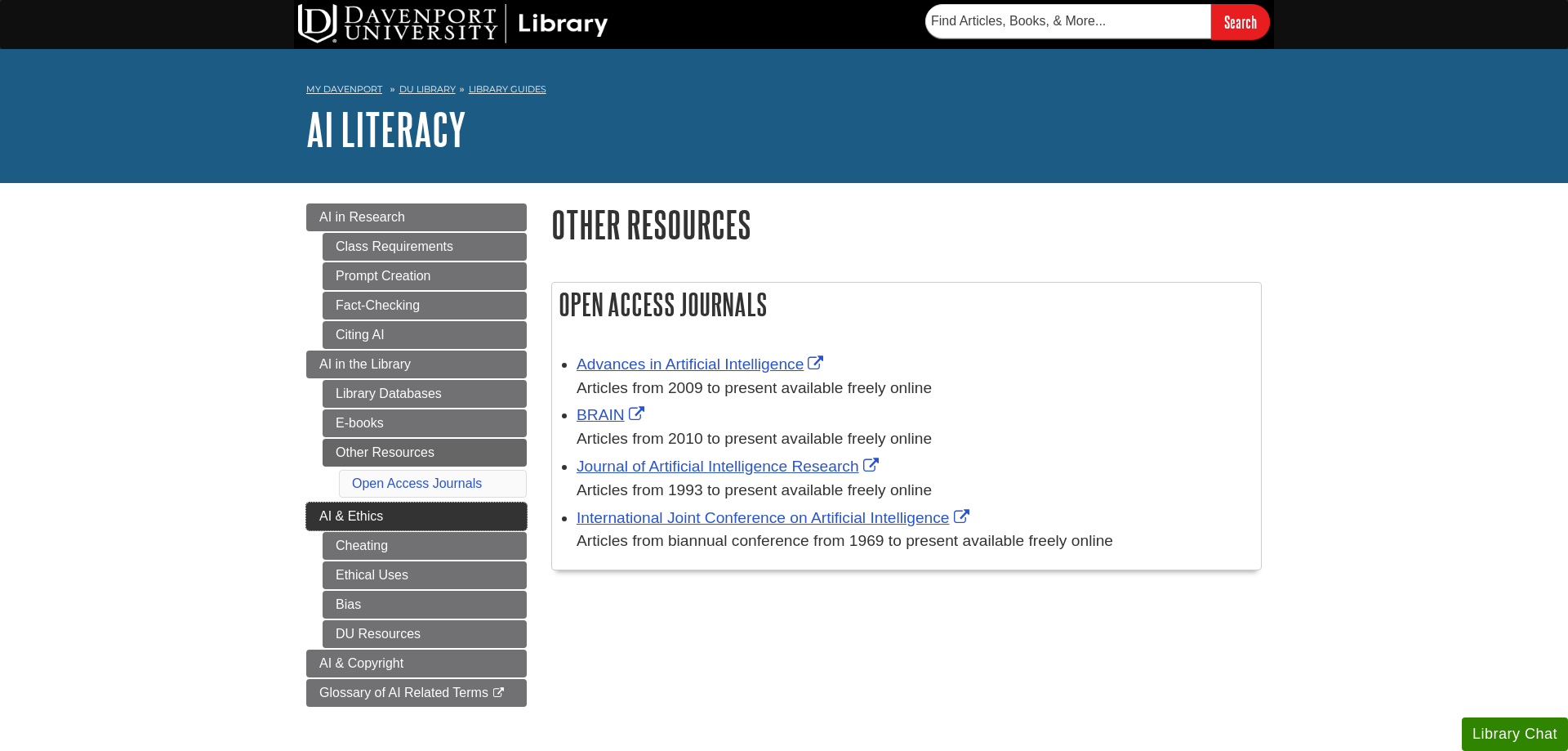
click at [353, 508] on link "AI & Ethics" at bounding box center [416, 516] width 221 height 28
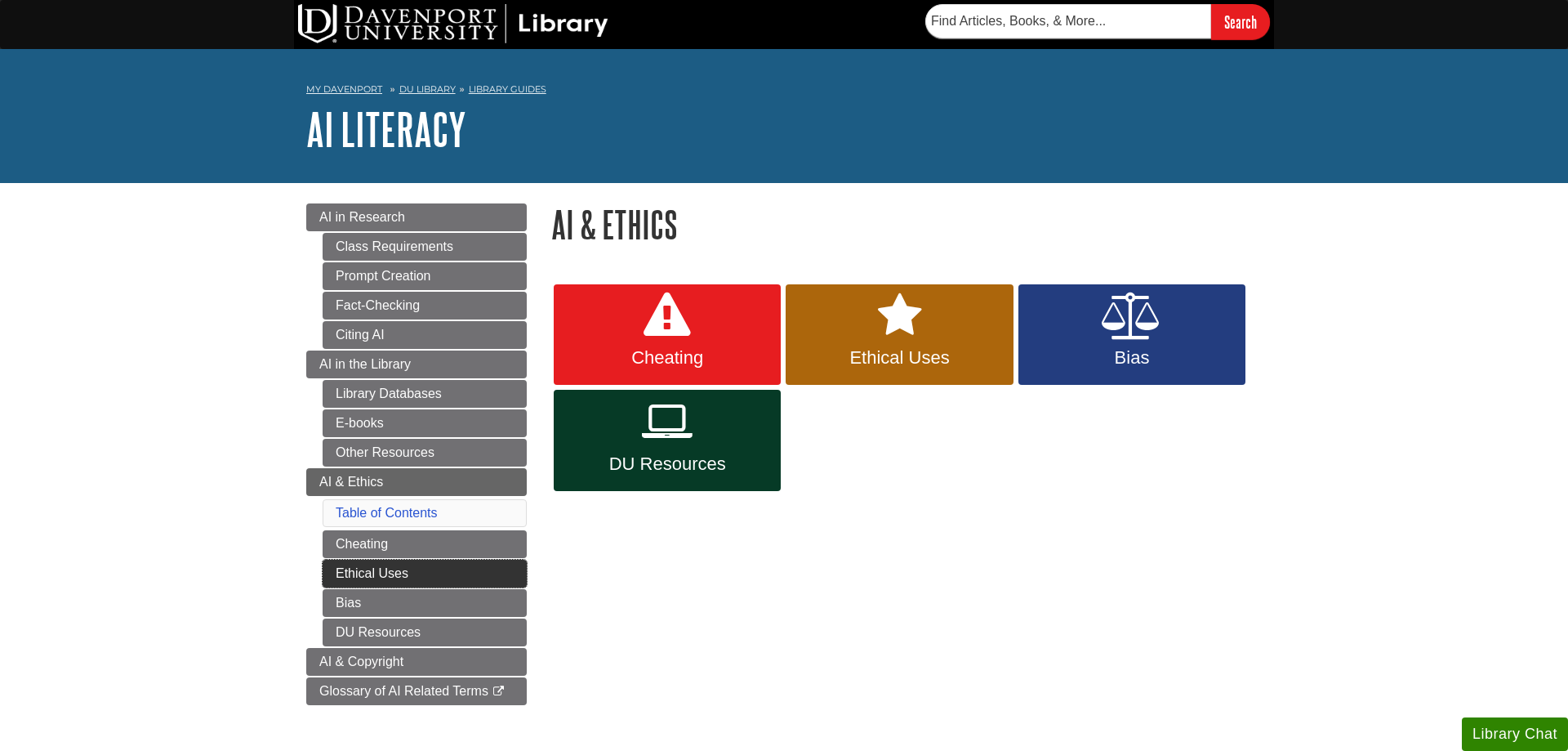
click at [339, 567] on link "Ethical Uses" at bounding box center [425, 573] width 204 height 28
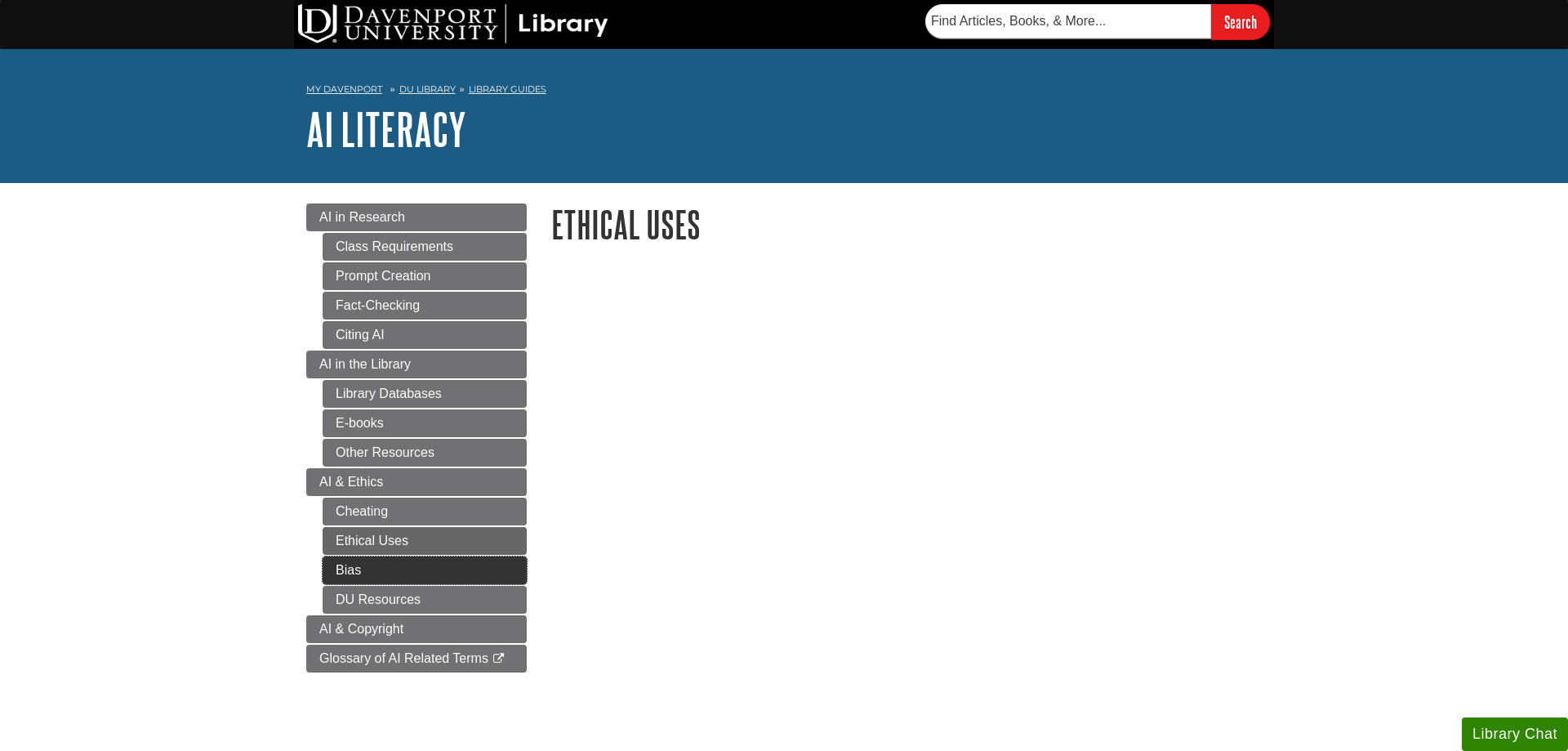
click at [421, 567] on link "Bias" at bounding box center [425, 570] width 204 height 28
